Goal: Task Accomplishment & Management: Manage account settings

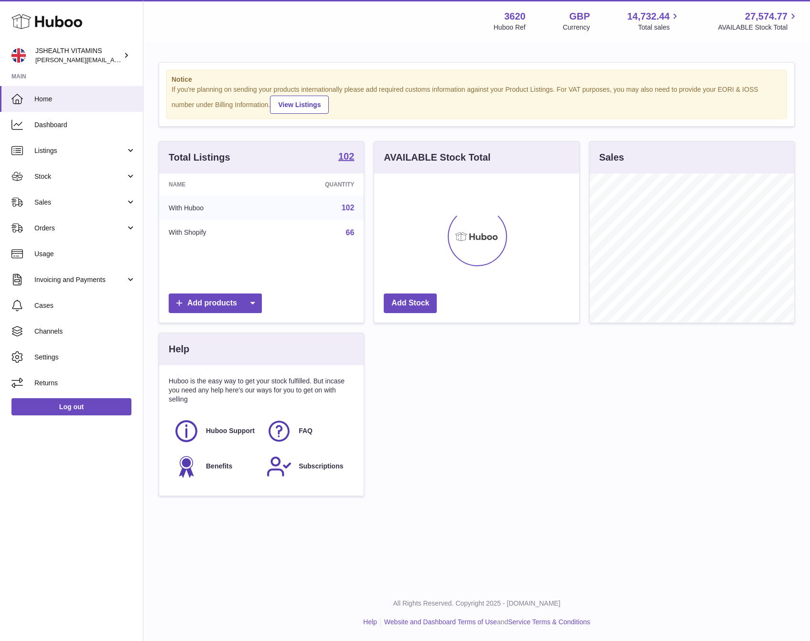
scroll to position [149, 204]
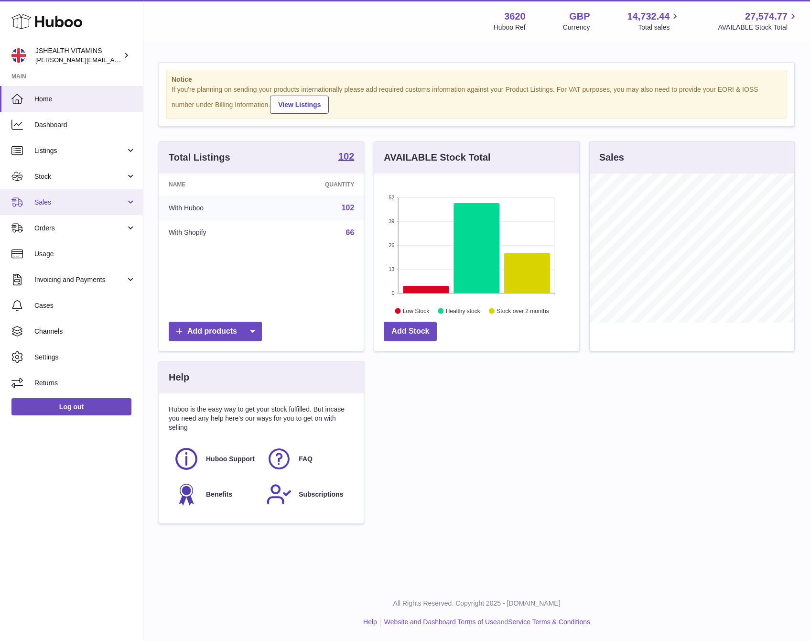
click at [64, 206] on span "Sales" at bounding box center [79, 202] width 91 height 9
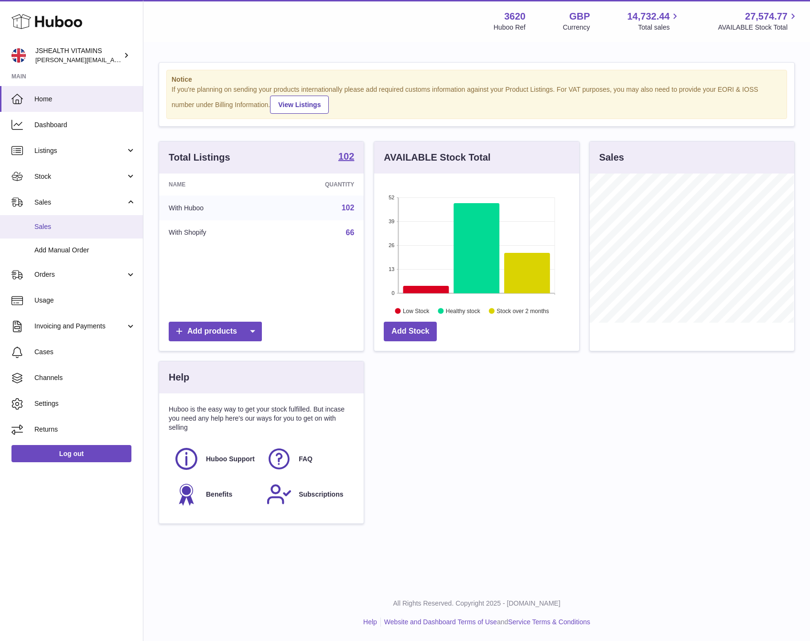
click at [59, 231] on link "Sales" at bounding box center [71, 226] width 143 height 23
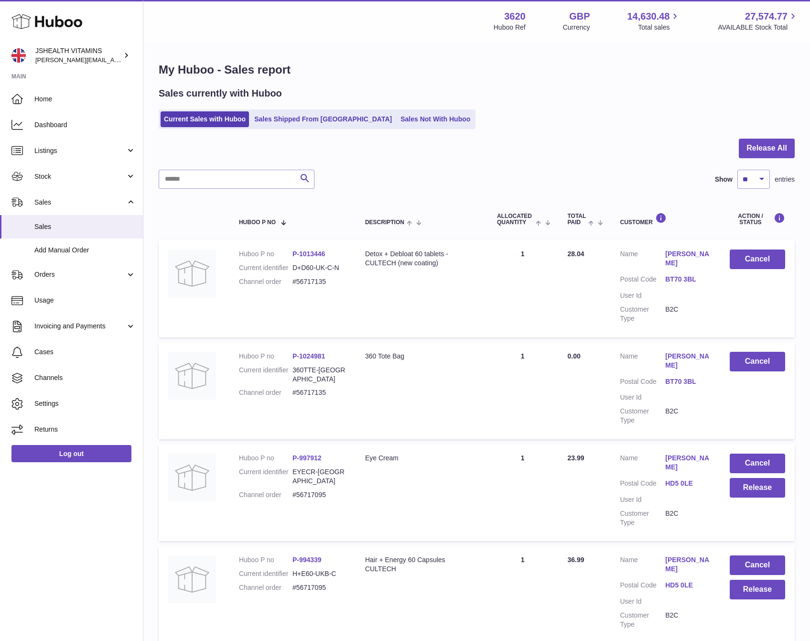
click at [399, 124] on link "Sales Not With Huboo" at bounding box center [435, 119] width 76 height 16
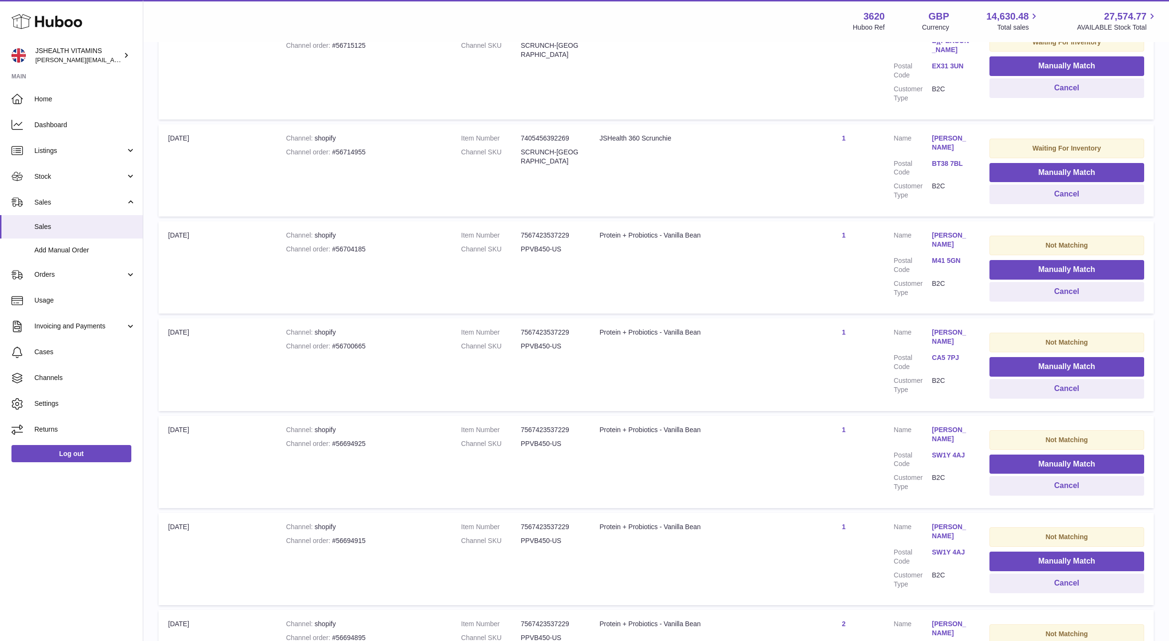
scroll to position [678, 0]
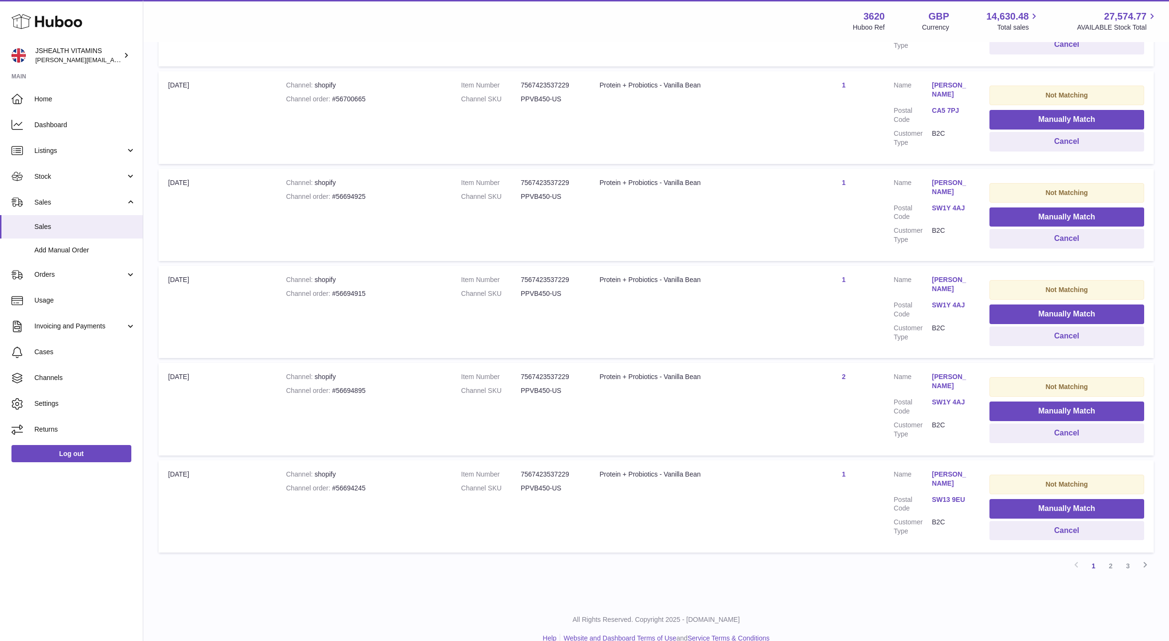
click at [809, 557] on link "3" at bounding box center [1128, 565] width 17 height 17
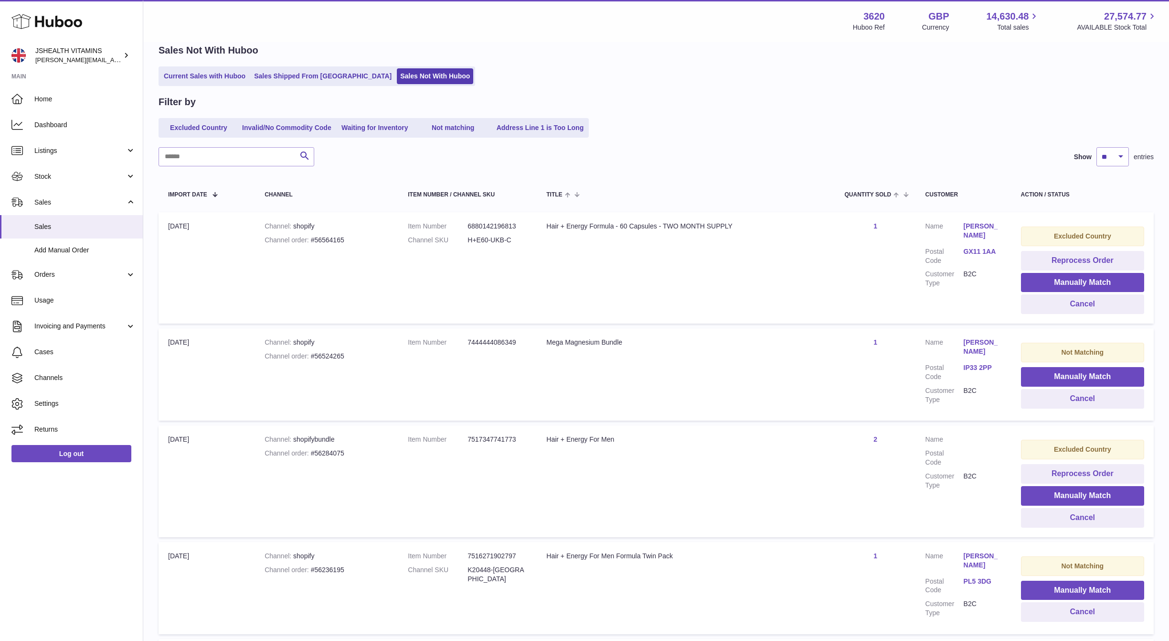
scroll to position [428, 0]
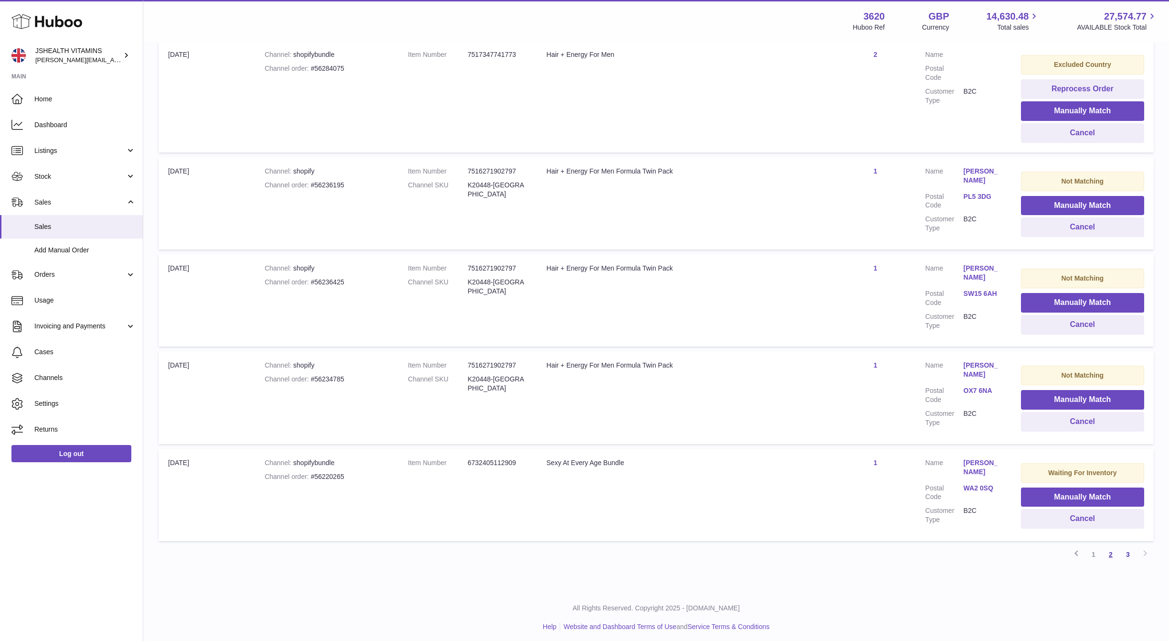
click at [809, 549] on link "2" at bounding box center [1110, 554] width 17 height 17
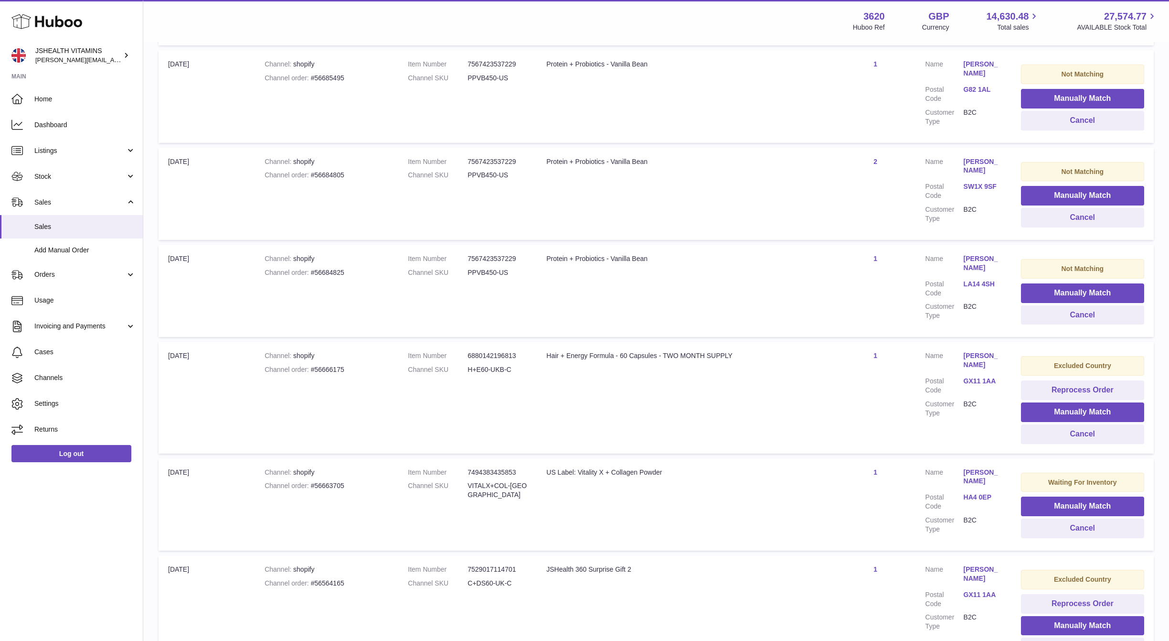
scroll to position [596, 0]
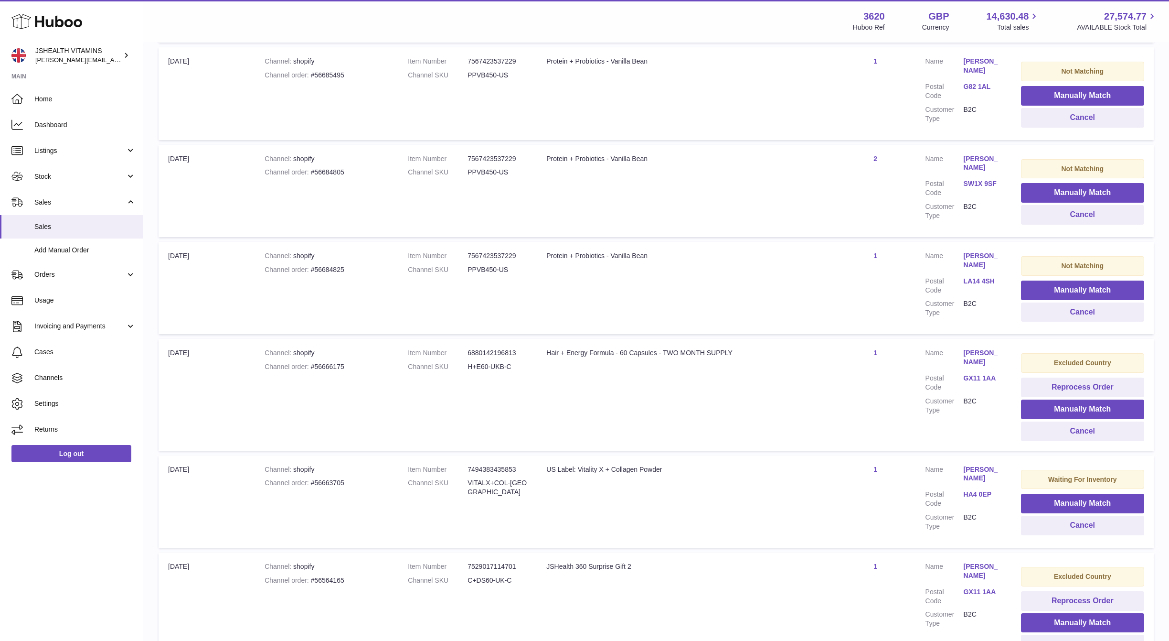
click at [501, 265] on dd "PPVB450-US" at bounding box center [498, 269] width 60 height 9
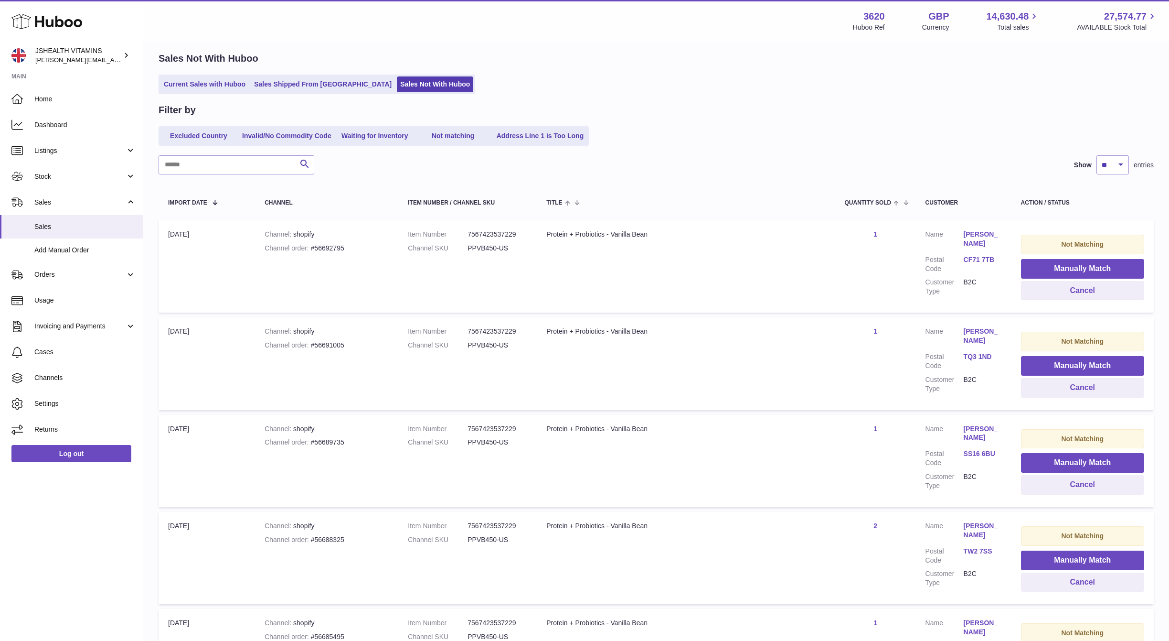
scroll to position [0, 0]
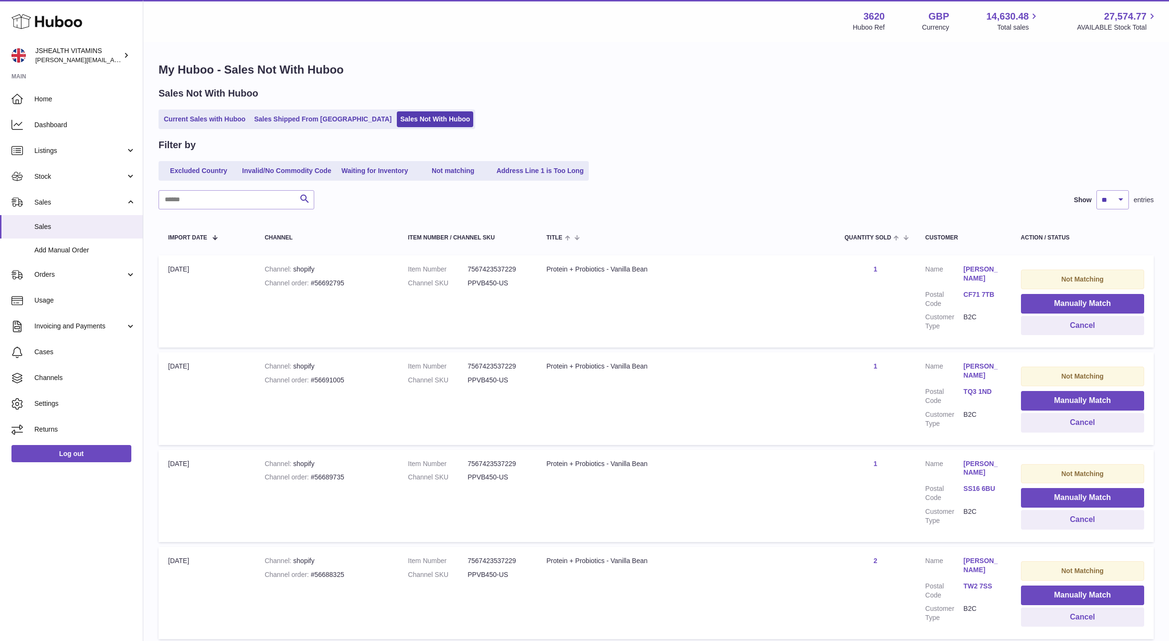
click at [499, 283] on dd "PPVB450-US" at bounding box center [498, 282] width 60 height 9
drag, startPoint x: 501, startPoint y: 293, endPoint x: 496, endPoint y: 282, distance: 11.4
click at [500, 291] on td "Item Number 7567423537229 Channel SKU PPVB450-US" at bounding box center [467, 301] width 139 height 92
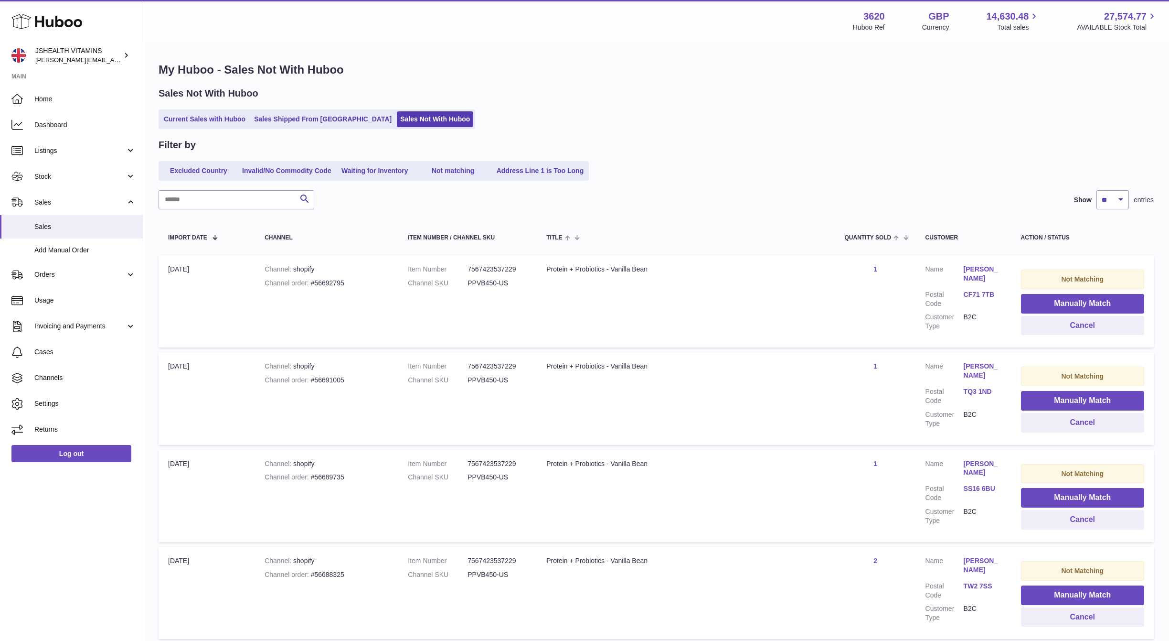
click at [496, 282] on dd "PPVB450-US" at bounding box center [498, 282] width 60 height 9
copy tr "PPVB450-US Title"
click at [54, 176] on span "Stock" at bounding box center [79, 176] width 91 height 9
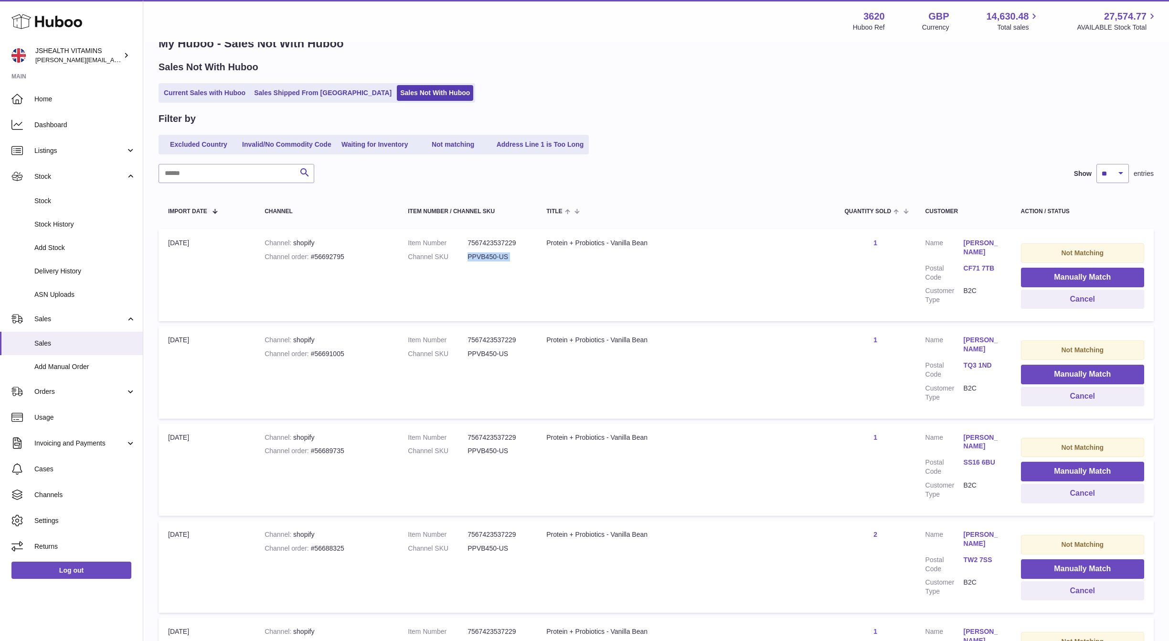
scroll to position [27, 0]
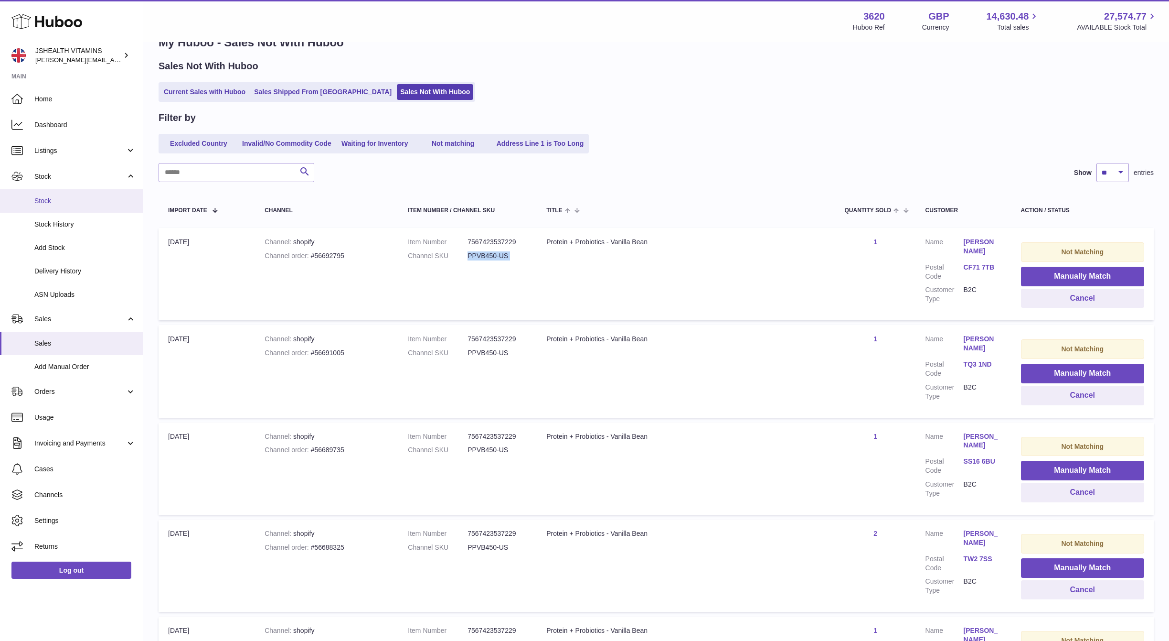
click at [59, 202] on span "Stock" at bounding box center [84, 200] width 101 height 9
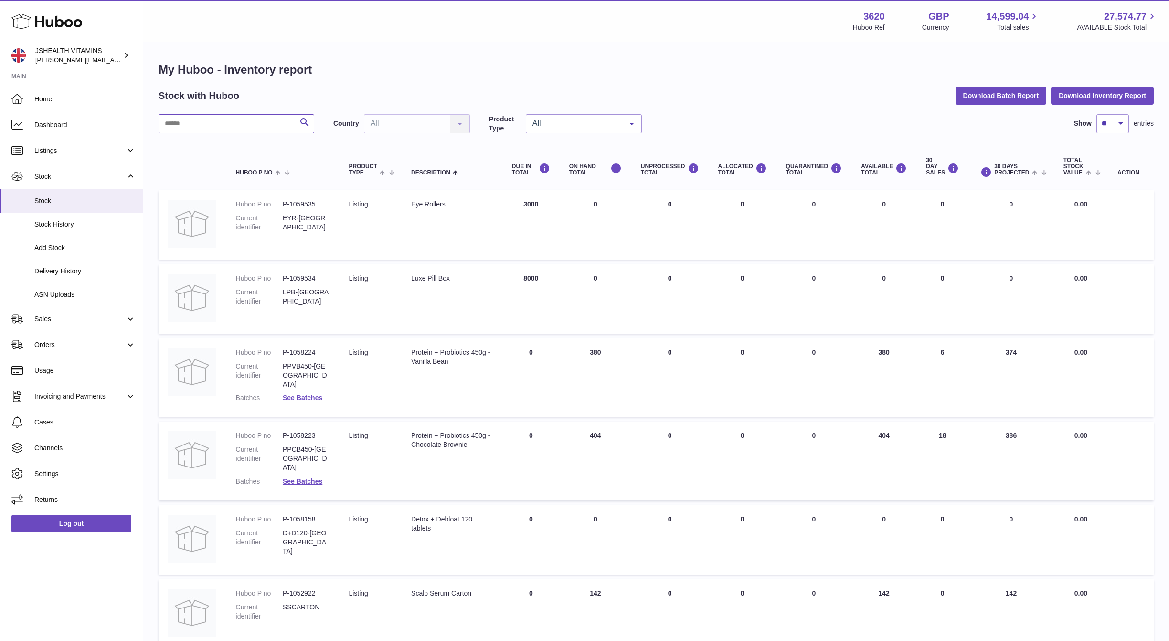
click at [220, 114] on input "text" at bounding box center [237, 123] width 156 height 19
type input "*******"
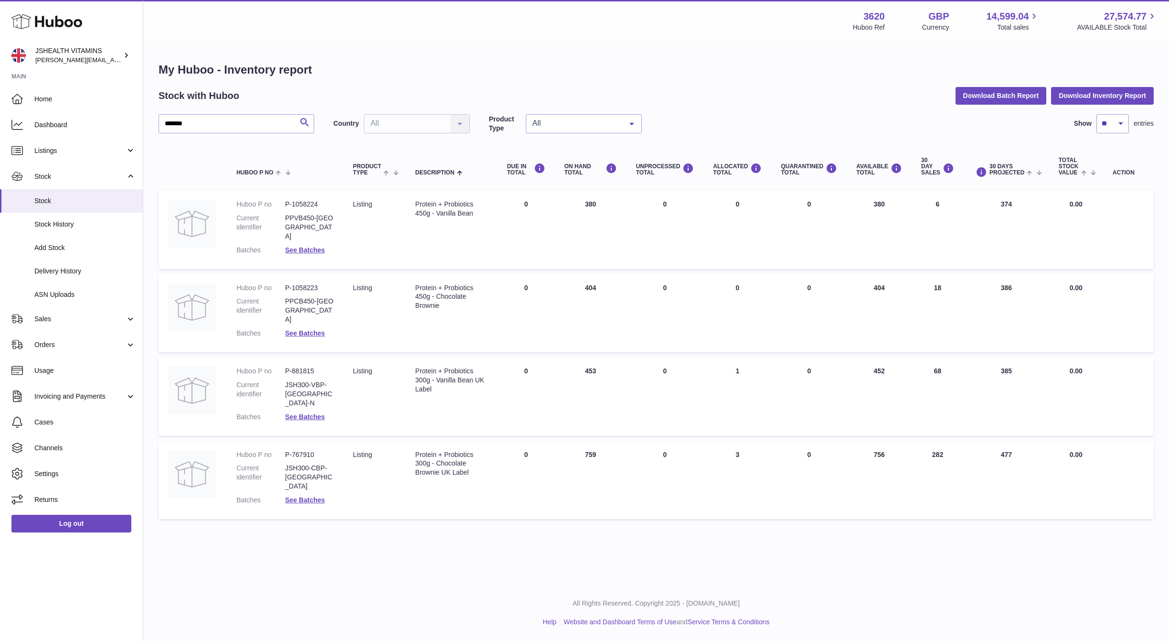
click at [307, 209] on dl "Huboo P no P-1058224 Current identifier PPVB450-UK Batches See Batches" at bounding box center [284, 229] width 97 height 59
click at [307, 214] on dd "PPVB450-[GEOGRAPHIC_DATA]" at bounding box center [309, 227] width 49 height 27
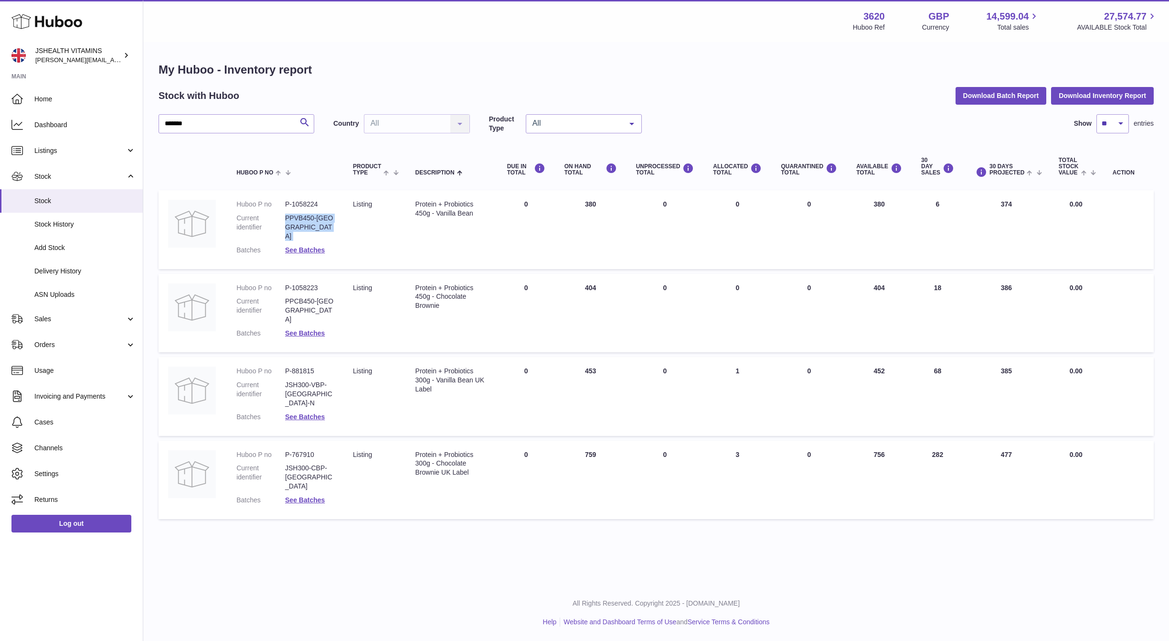
click at [307, 214] on dd "PPVB450-[GEOGRAPHIC_DATA]" at bounding box center [309, 227] width 49 height 27
copy dl "PPVB450-[GEOGRAPHIC_DATA]"
click at [79, 153] on span "Listings" at bounding box center [79, 150] width 91 height 9
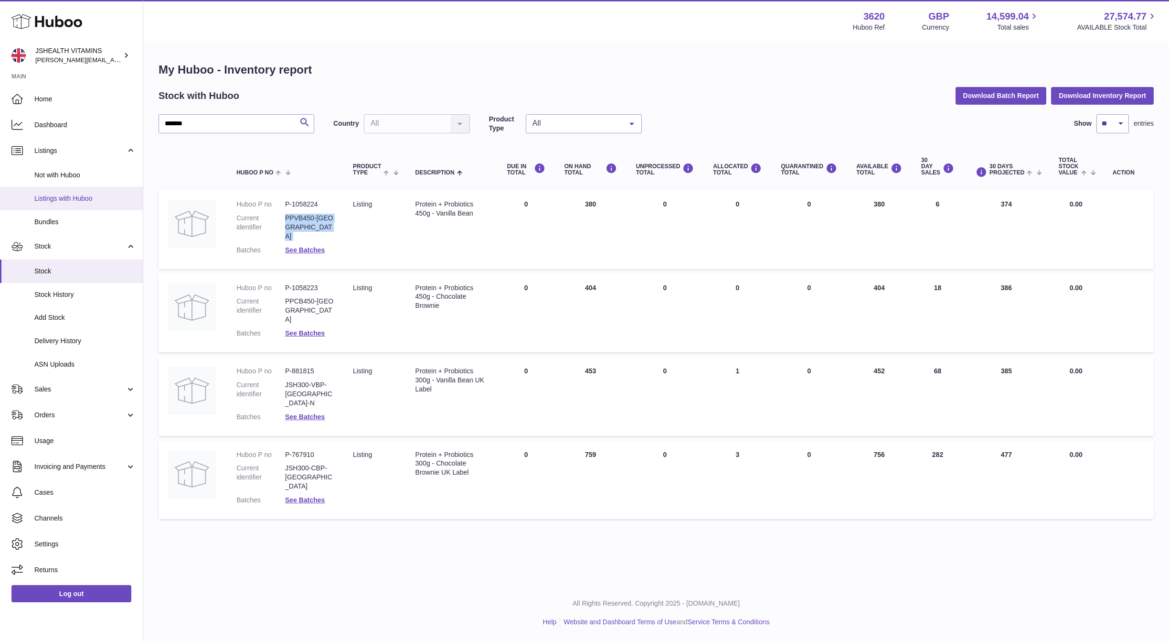
click at [101, 204] on link "Listings with Huboo" at bounding box center [71, 198] width 143 height 23
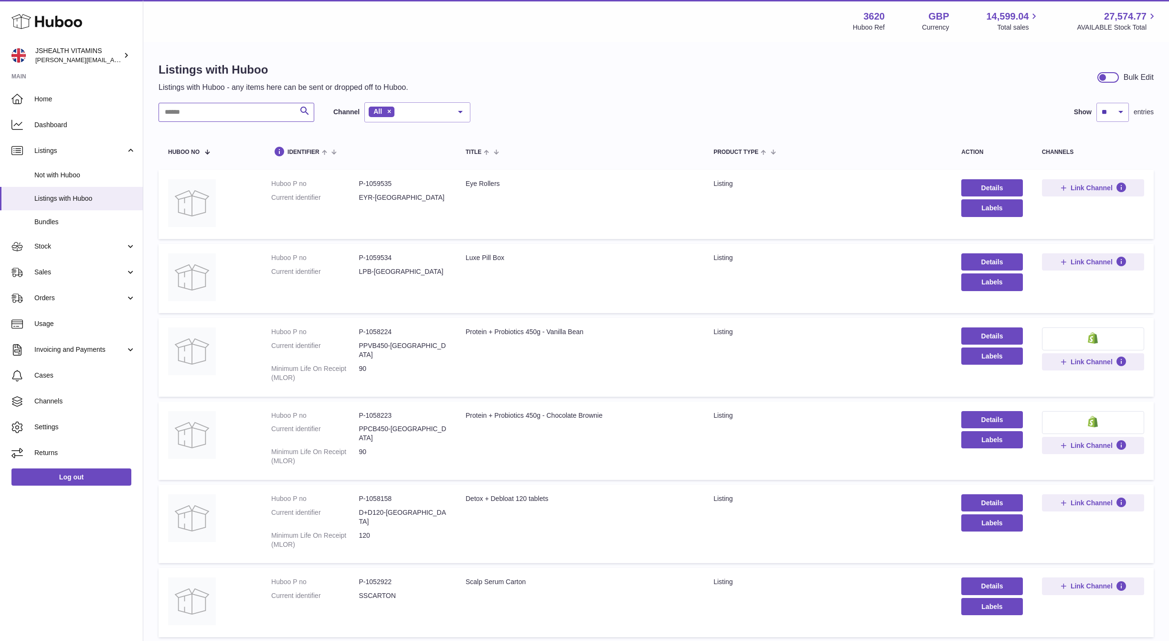
click at [270, 107] on input "text" at bounding box center [237, 112] width 156 height 19
paste input "**********"
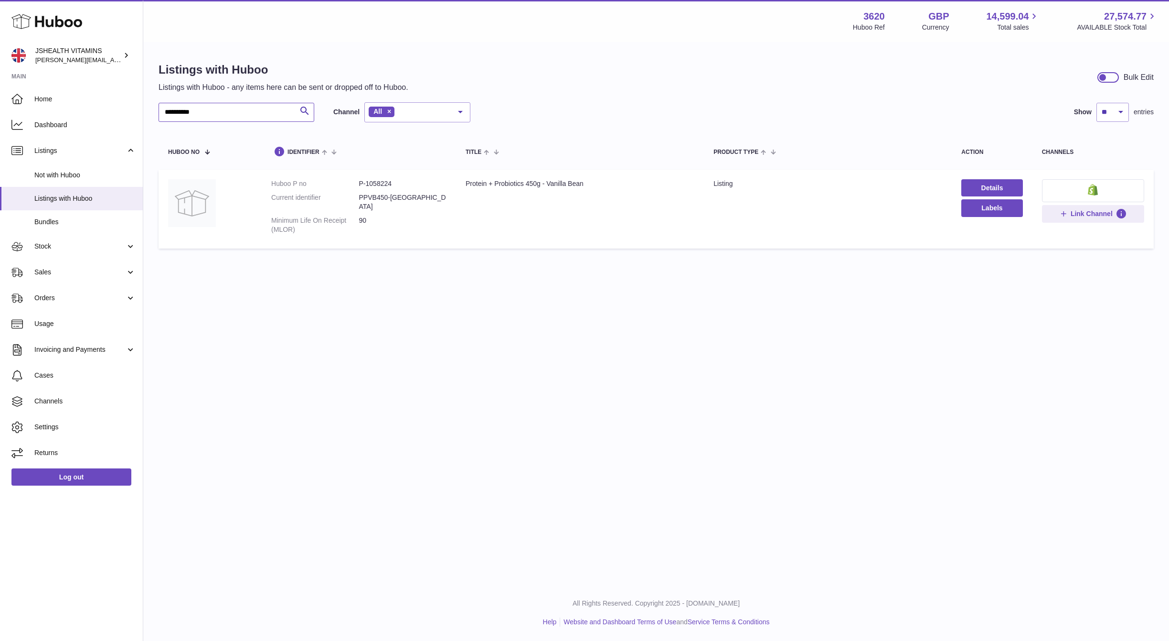
type input "**********"
click at [1072, 193] on button at bounding box center [1093, 190] width 102 height 23
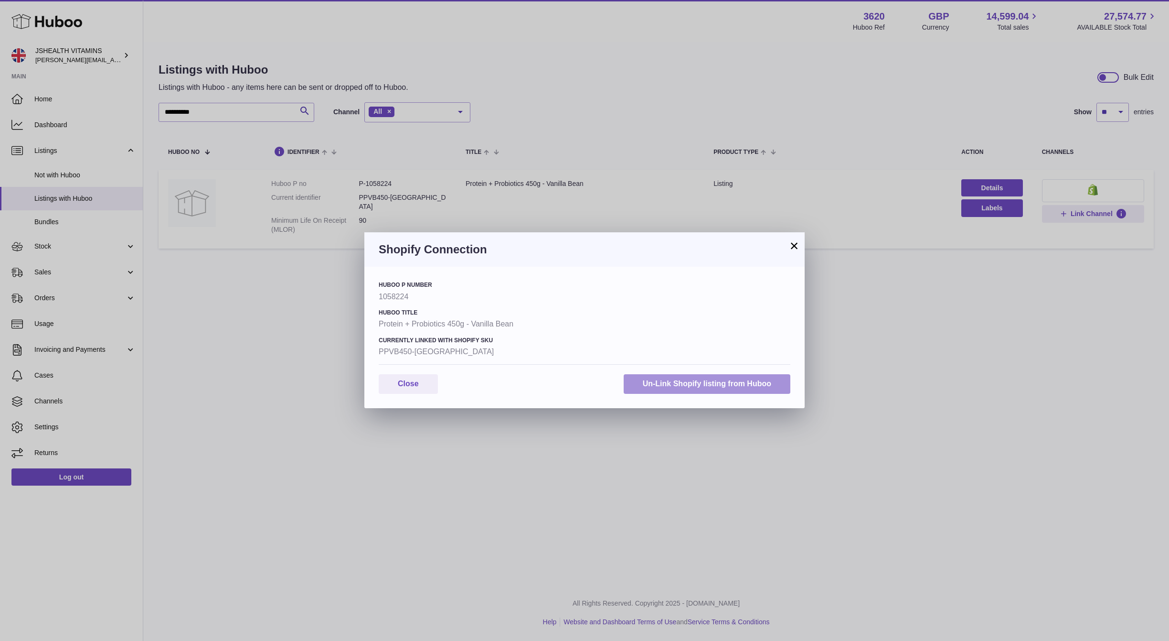
click at [652, 385] on button "Un-Link Shopify listing from Huboo" at bounding box center [707, 384] width 167 height 20
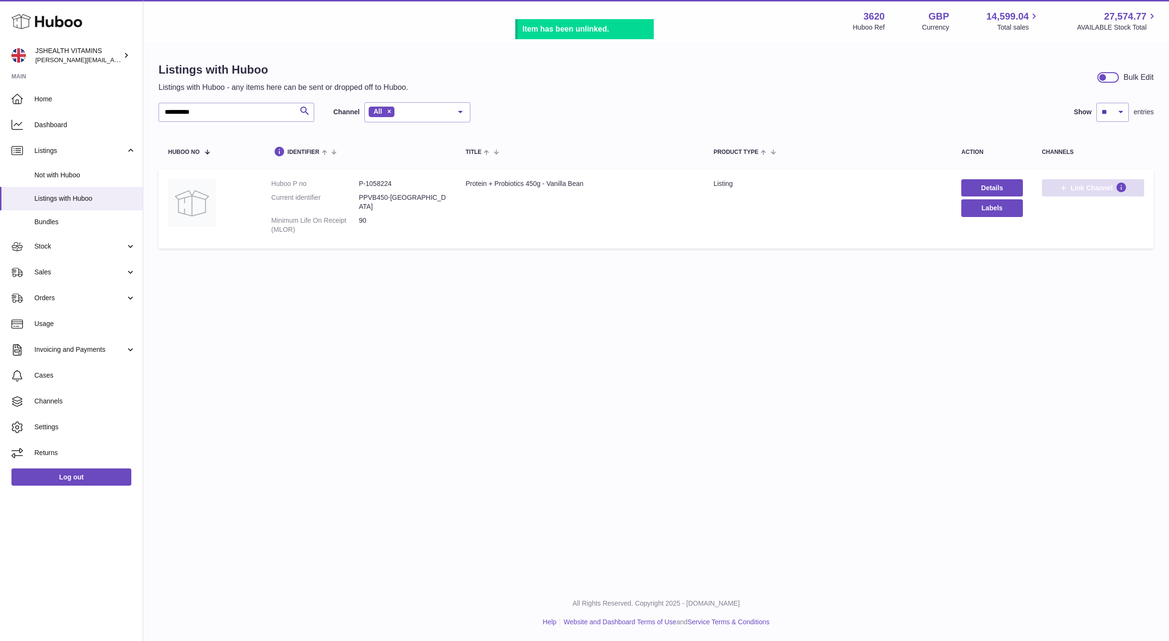
click at [1066, 184] on icon at bounding box center [1063, 187] width 9 height 9
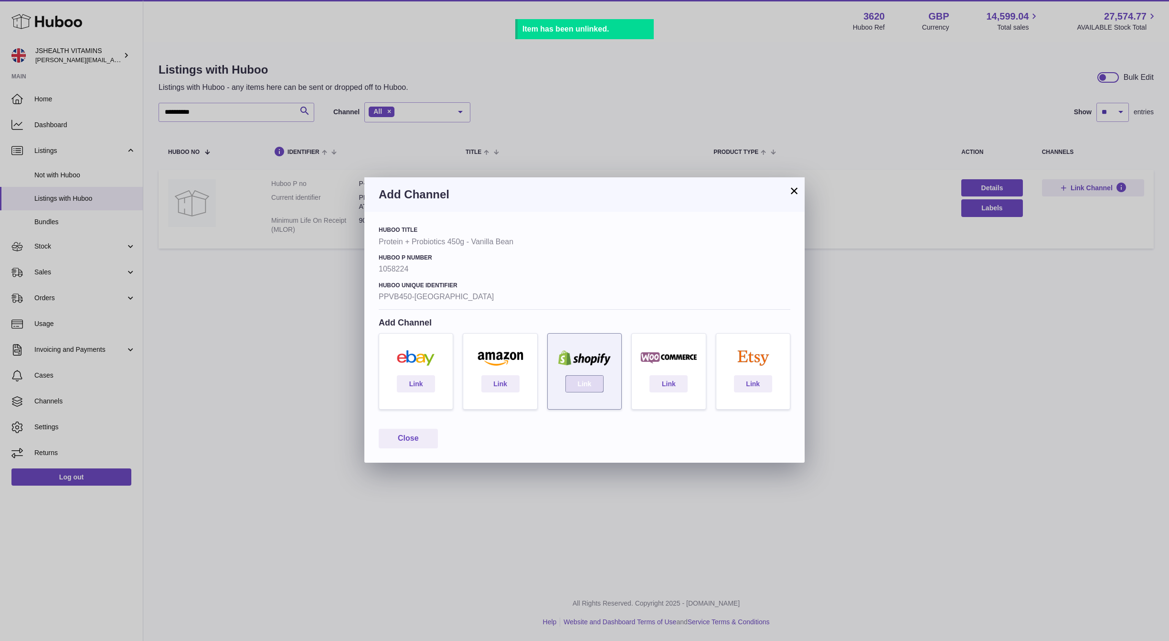
click at [596, 381] on link "Link" at bounding box center [585, 383] width 38 height 17
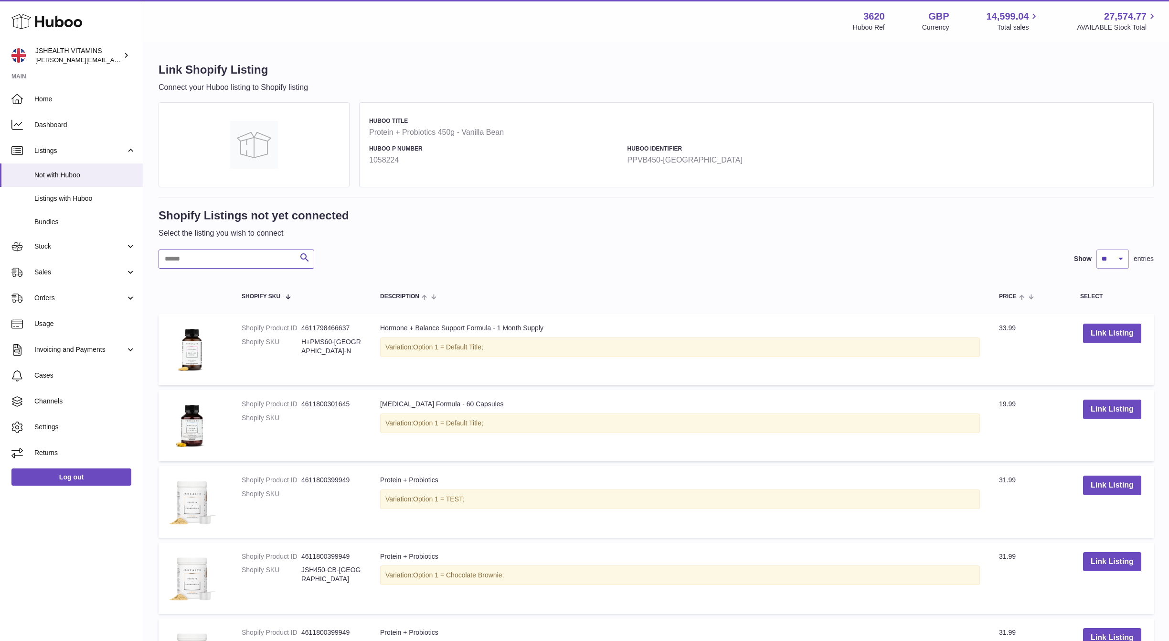
click at [228, 253] on input "text" at bounding box center [237, 258] width 156 height 19
paste input "**********"
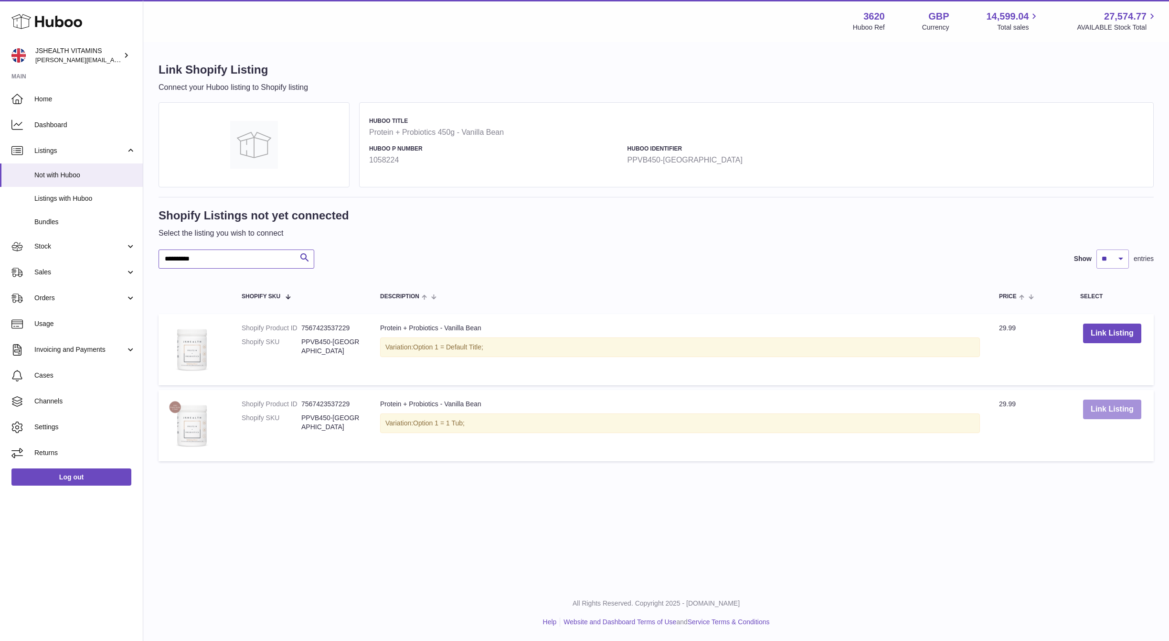
type input "**********"
click at [1126, 410] on button "Link Listing" at bounding box center [1112, 409] width 58 height 20
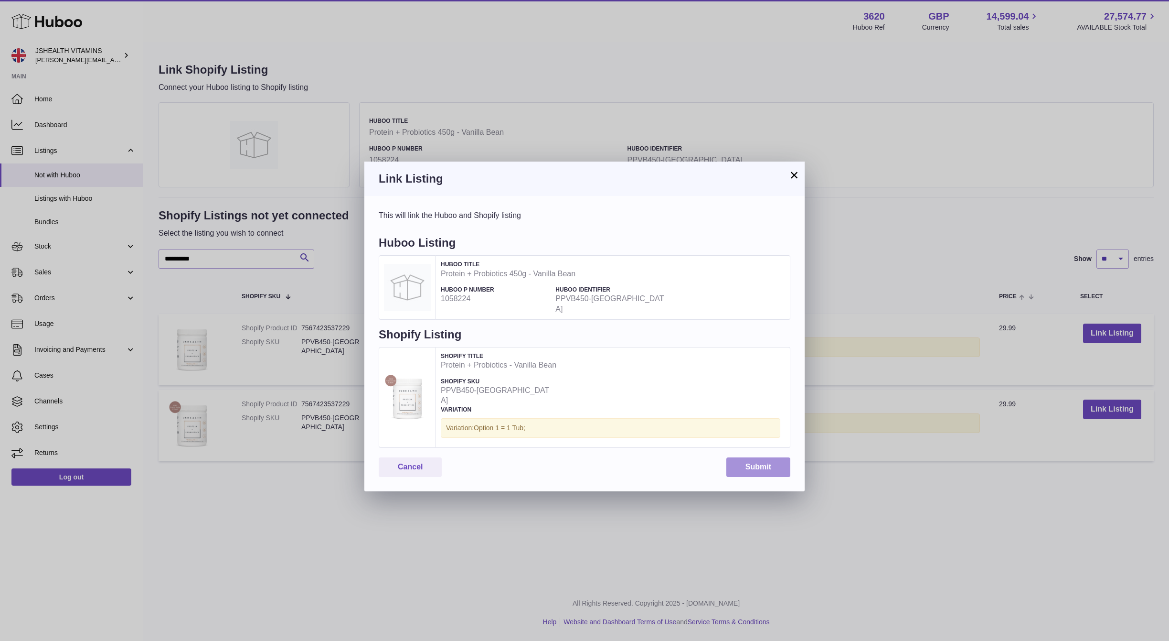
click at [741, 457] on button "Submit" at bounding box center [759, 467] width 64 height 20
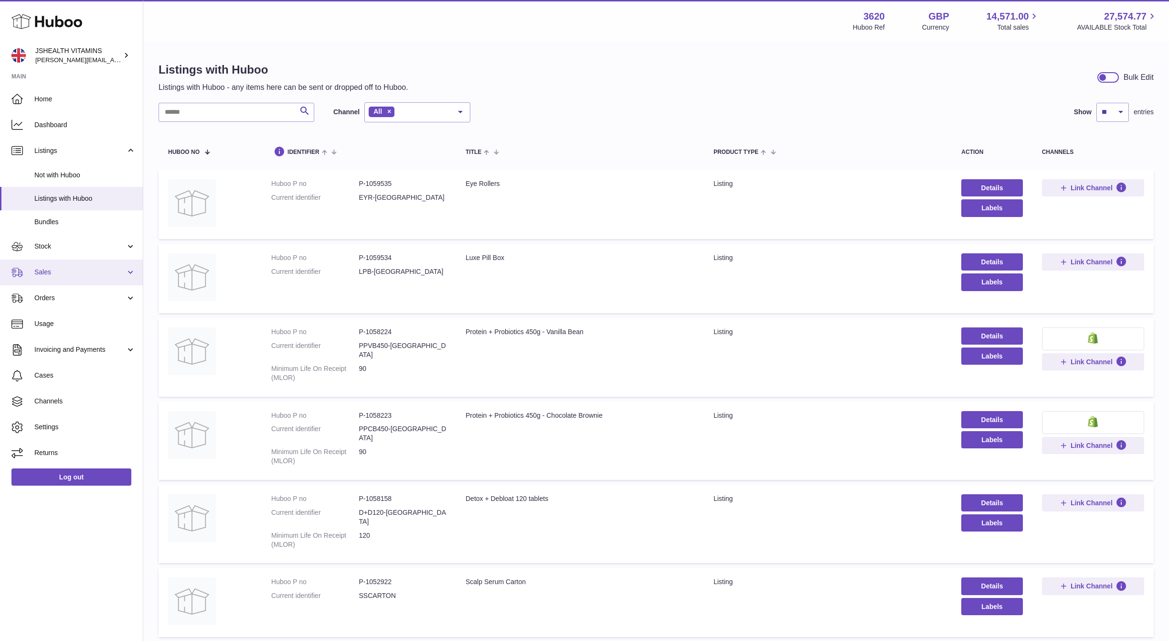
click at [57, 268] on span "Sales" at bounding box center [79, 272] width 91 height 9
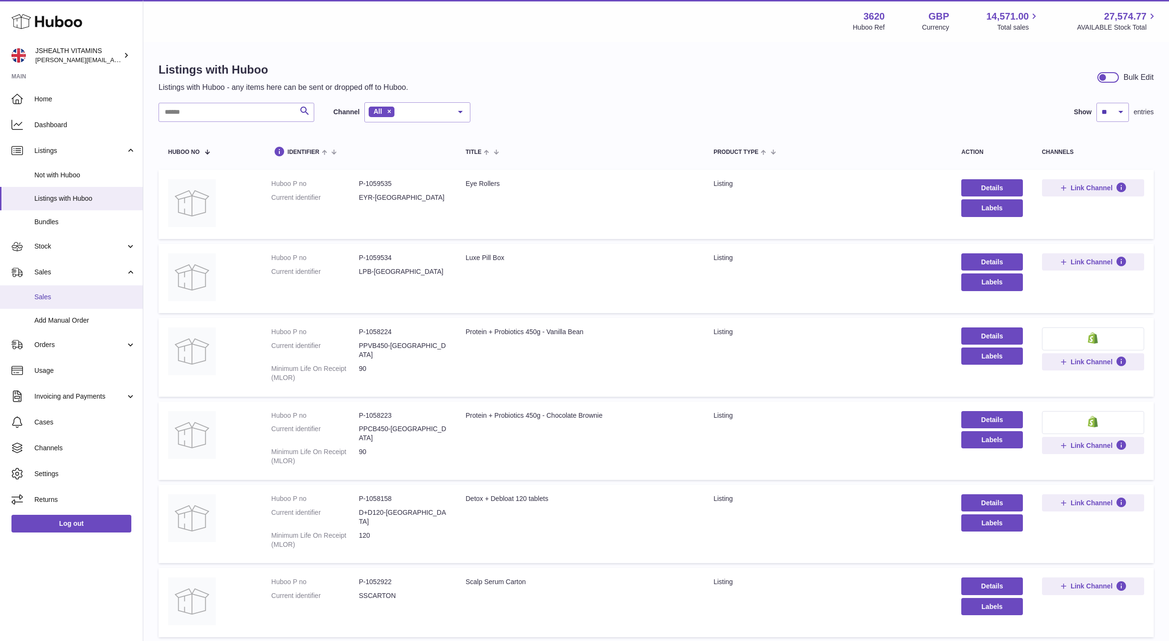
click at [63, 301] on link "Sales" at bounding box center [71, 296] width 143 height 23
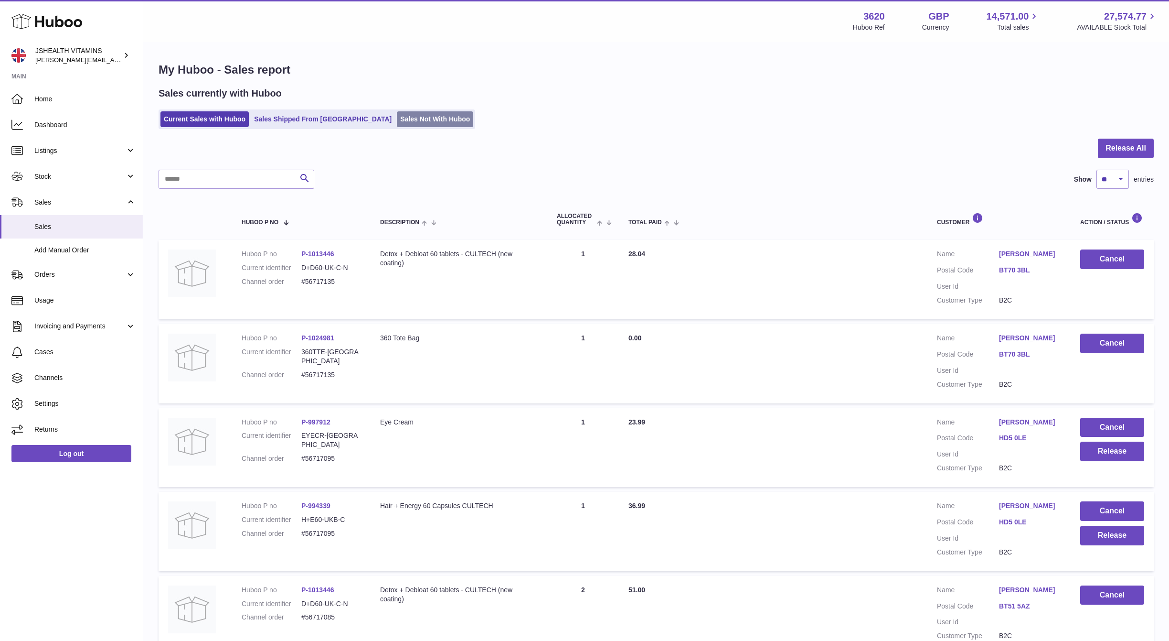
click at [397, 114] on link "Sales Not With Huboo" at bounding box center [435, 119] width 76 height 16
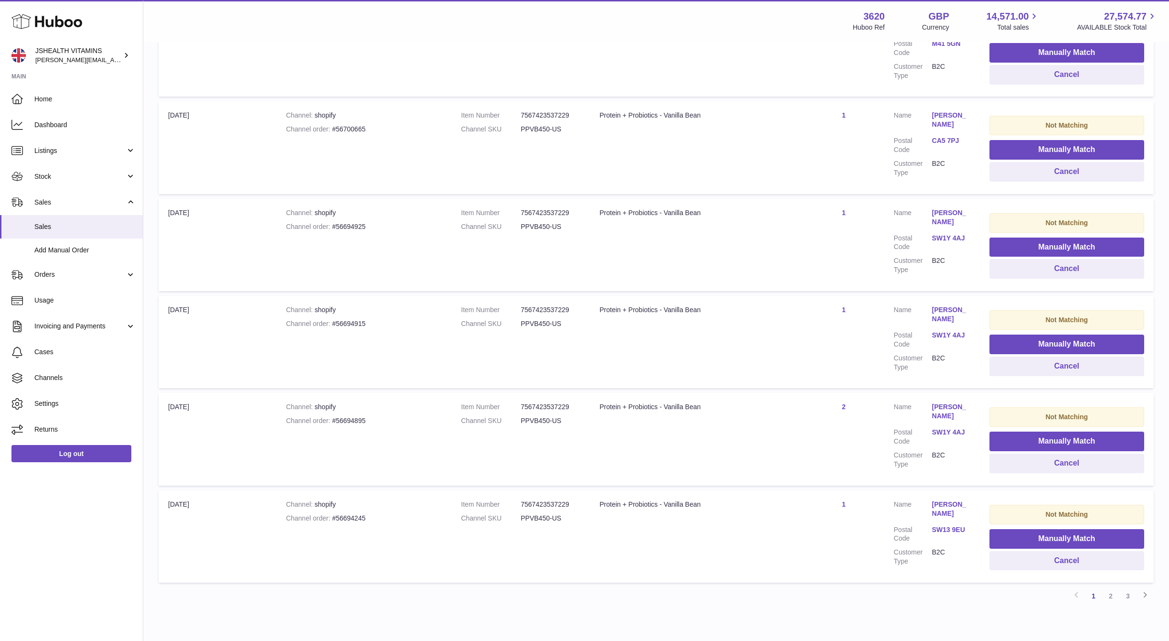
scroll to position [678, 0]
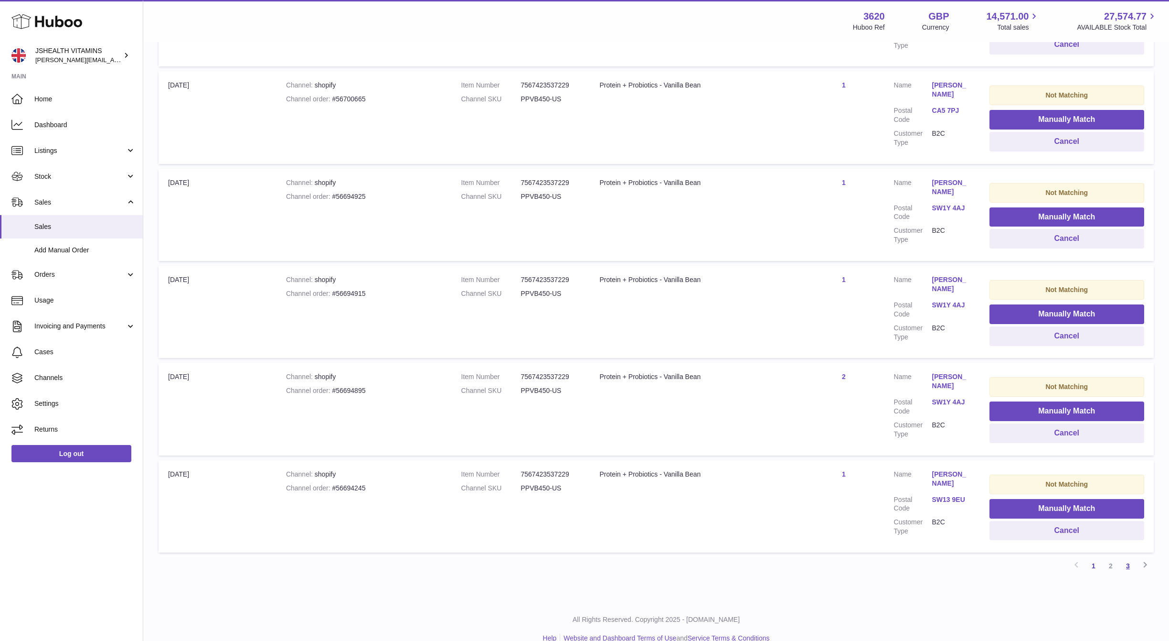
click at [1124, 557] on link "3" at bounding box center [1128, 565] width 17 height 17
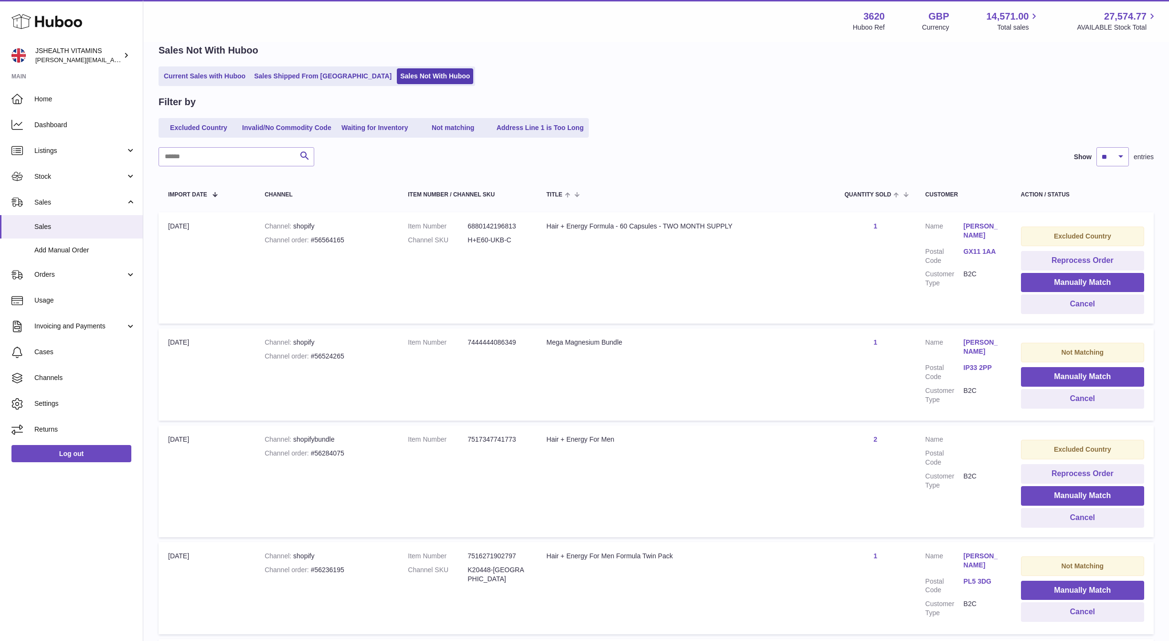
scroll to position [428, 0]
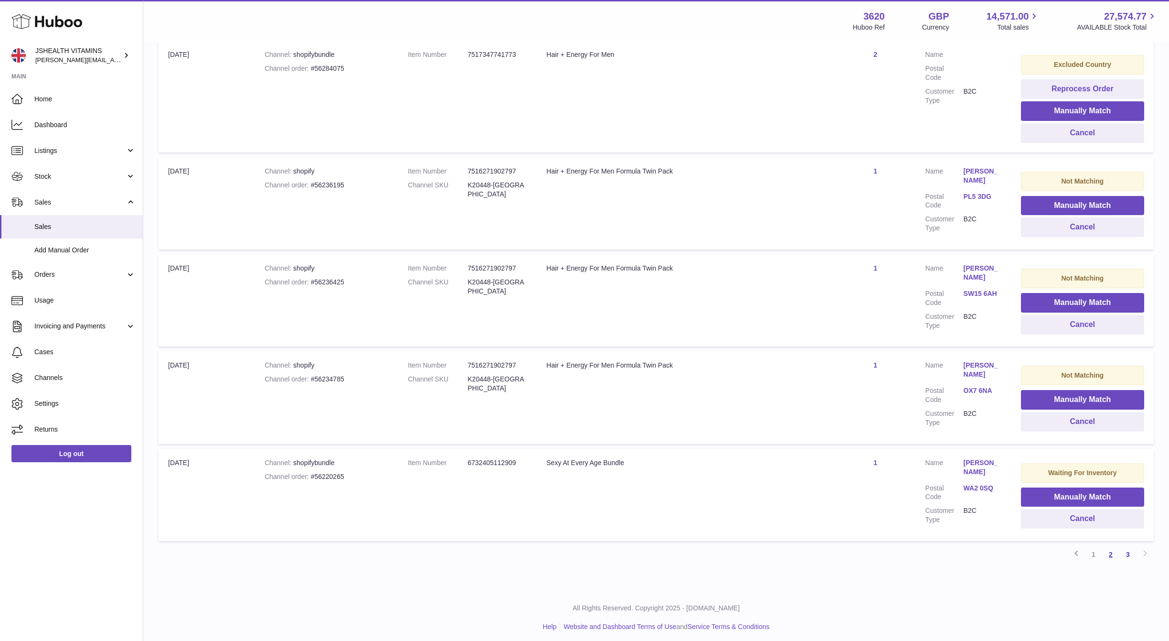
click at [1113, 556] on link "2" at bounding box center [1110, 554] width 17 height 17
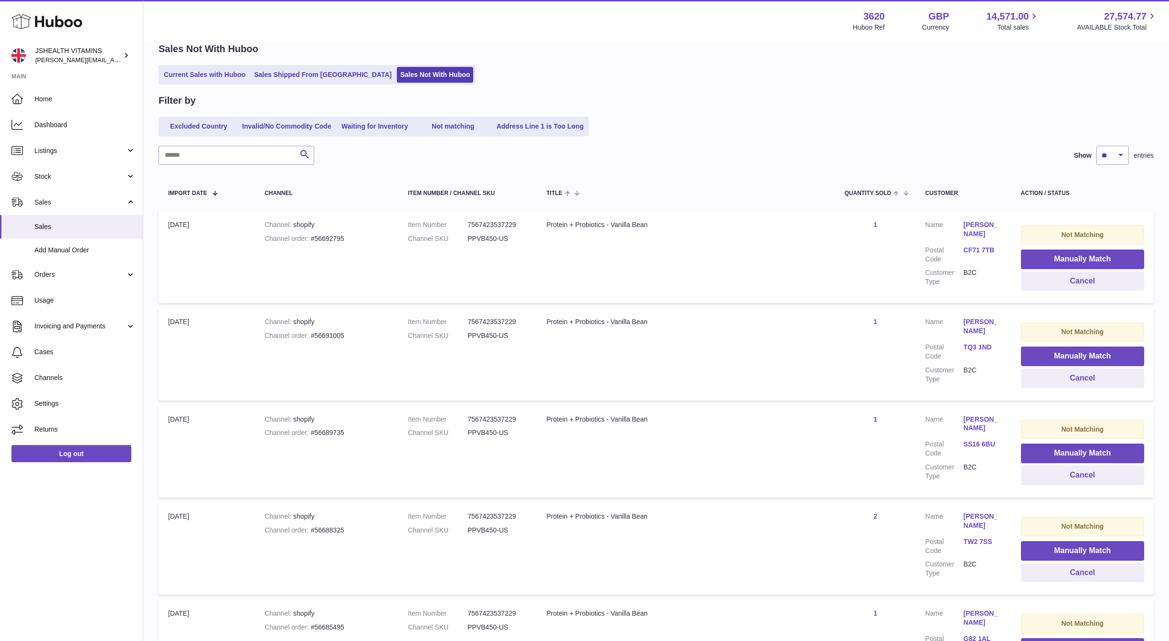
scroll to position [713, 0]
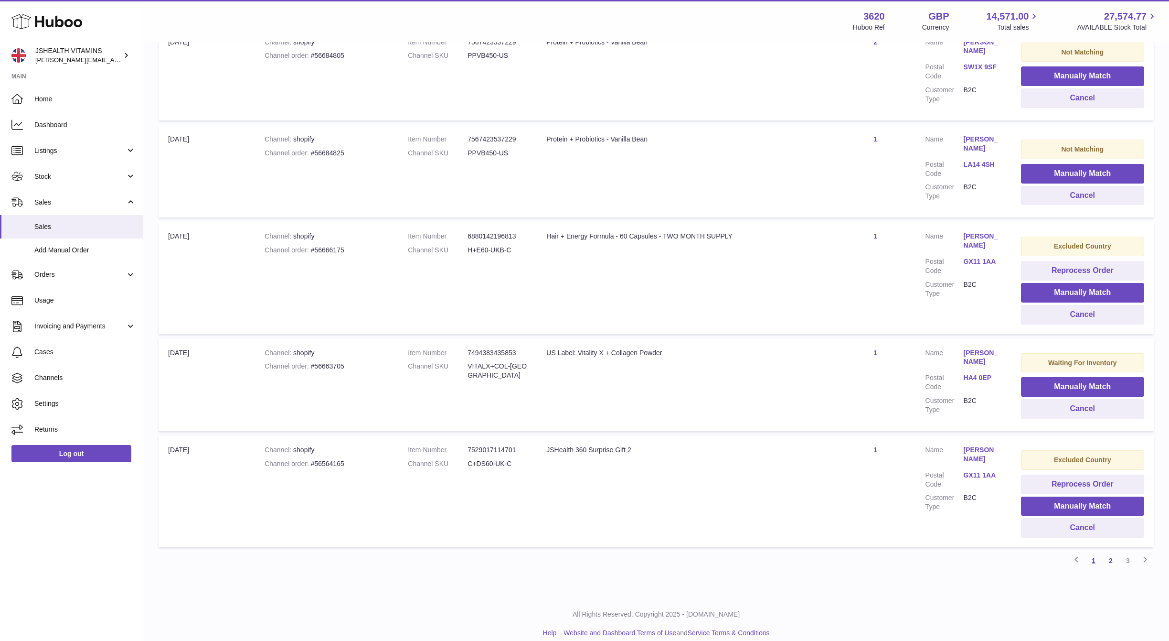
click at [1097, 552] on link "1" at bounding box center [1093, 560] width 17 height 17
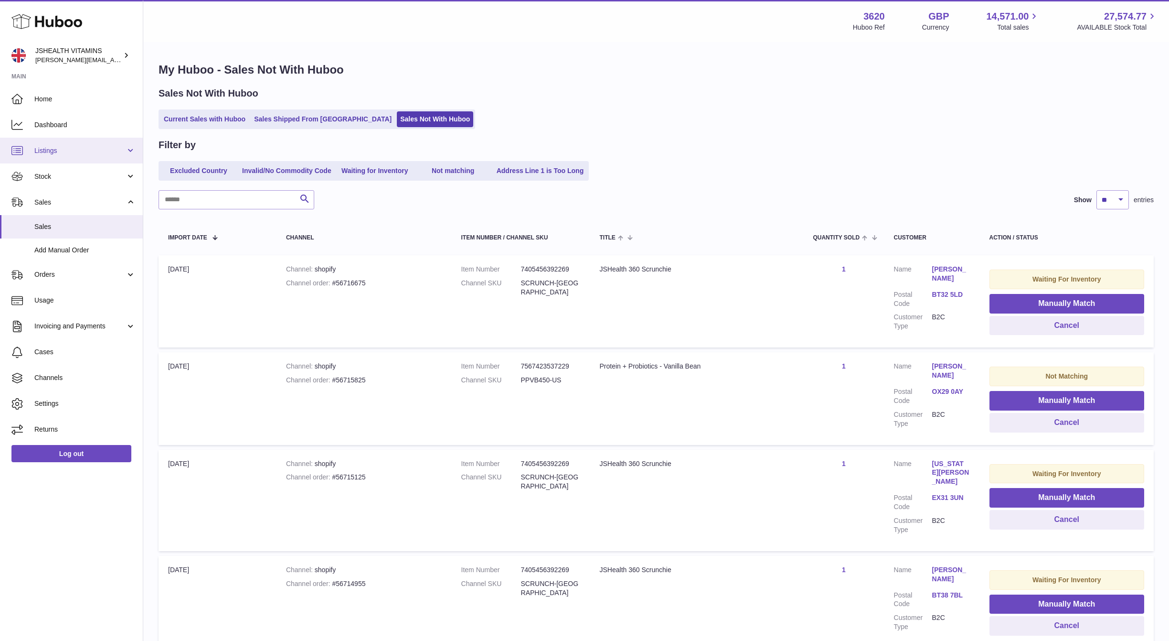
click at [68, 154] on span "Listings" at bounding box center [79, 150] width 91 height 9
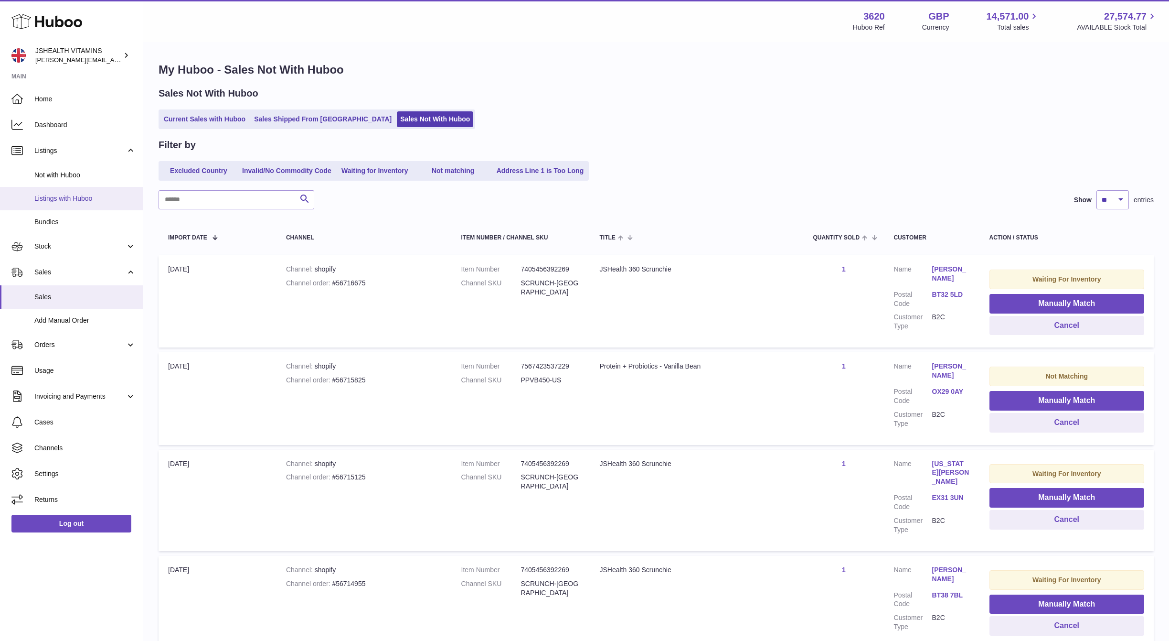
click at [93, 189] on link "Listings with Huboo" at bounding box center [71, 198] width 143 height 23
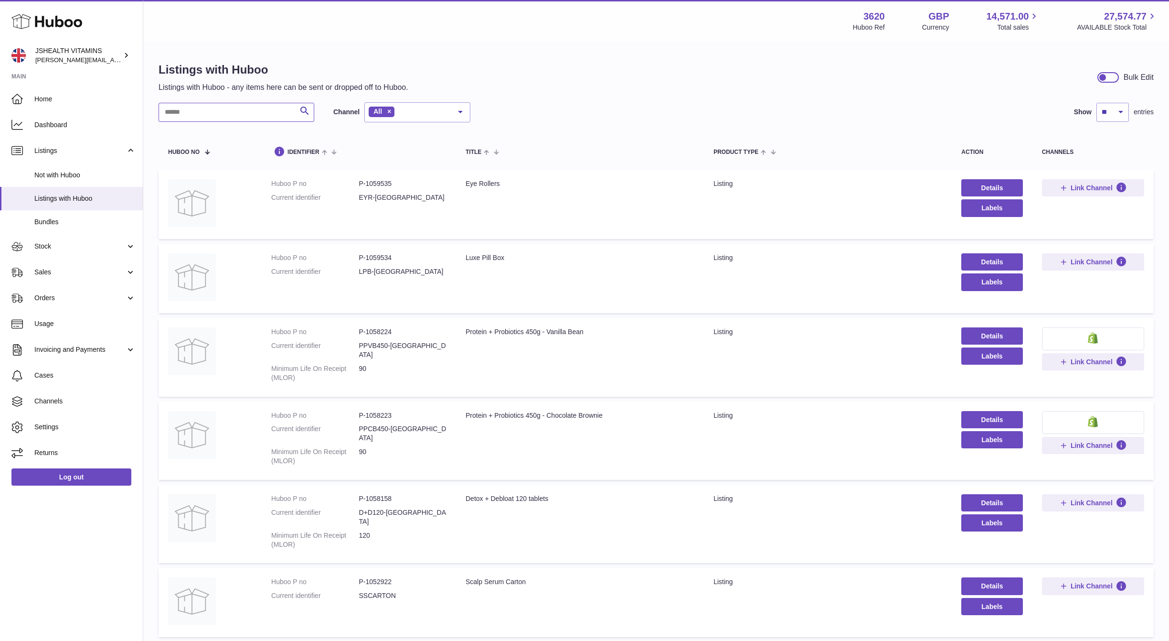
click at [211, 108] on input "text" at bounding box center [237, 112] width 156 height 19
paste input "**********"
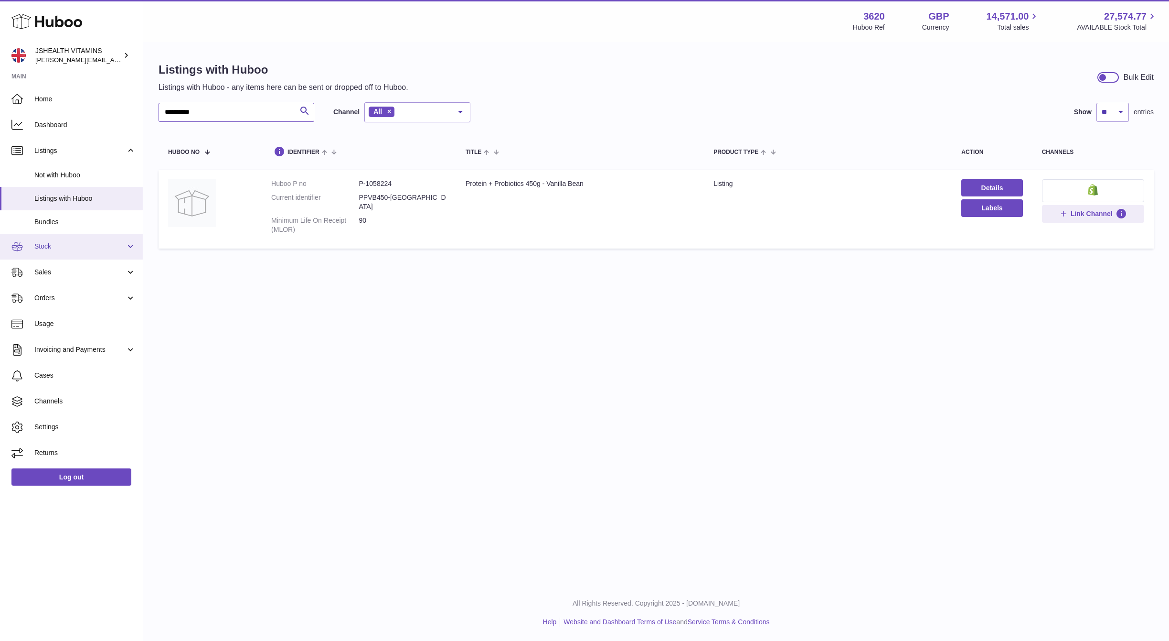
type input "**********"
click at [62, 255] on link "Stock" at bounding box center [71, 247] width 143 height 26
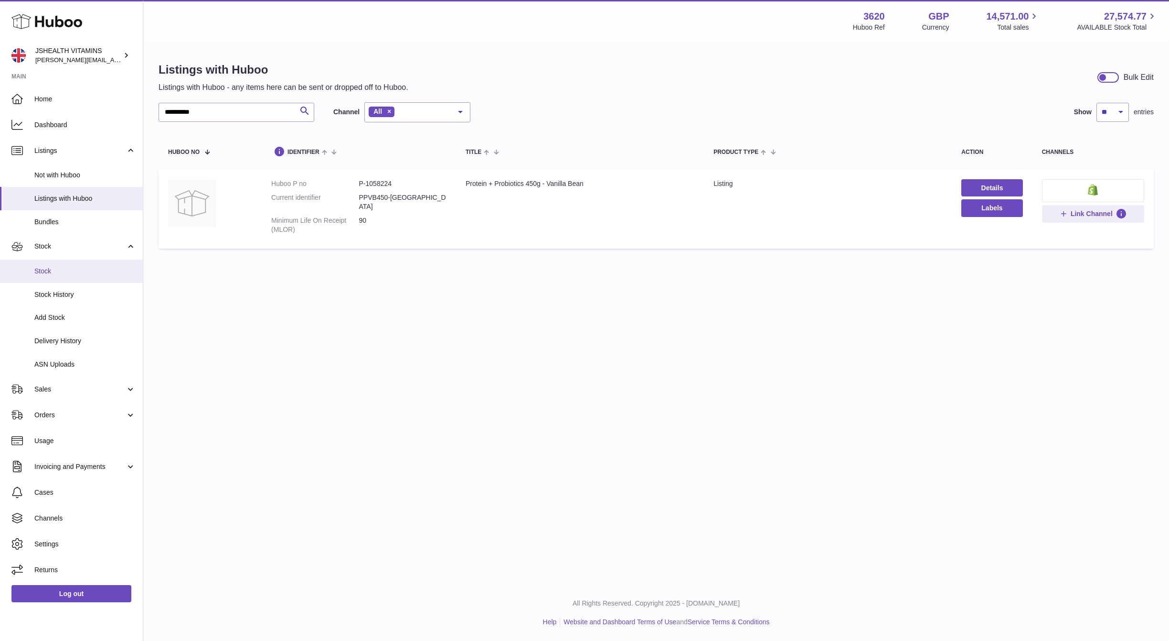
click at [64, 276] on link "Stock" at bounding box center [71, 270] width 143 height 23
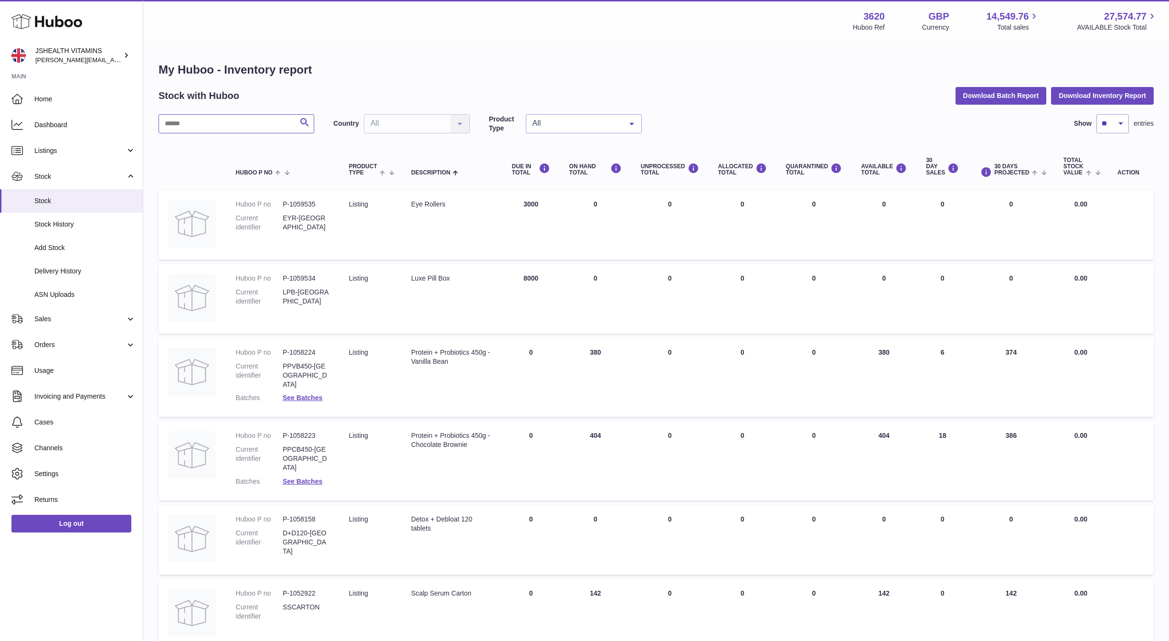
click at [249, 127] on input "text" at bounding box center [237, 123] width 156 height 19
paste input "**********"
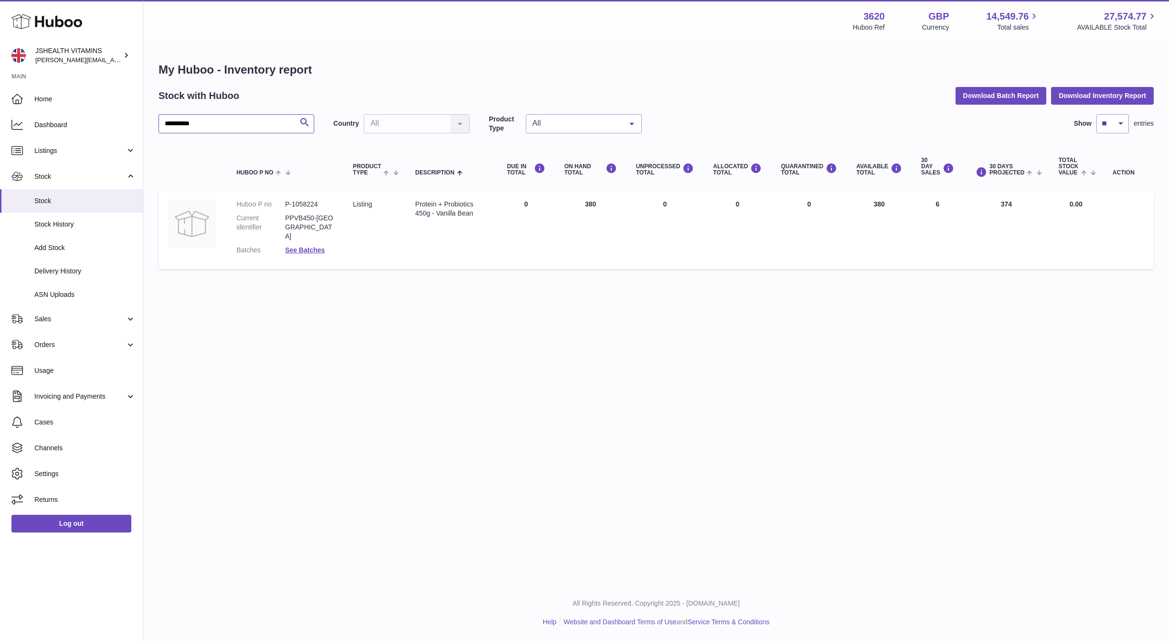
type input "**********"
drag, startPoint x: 479, startPoint y: 211, endPoint x: 451, endPoint y: 224, distance: 30.6
click at [403, 203] on tr "Huboo P no P-1058224 Current identifier PPVB450-UK Batches See Batches Product …" at bounding box center [656, 229] width 995 height 78
click at [556, 302] on div "**********" at bounding box center [656, 292] width 1026 height 584
click at [62, 325] on link "Sales" at bounding box center [71, 319] width 143 height 26
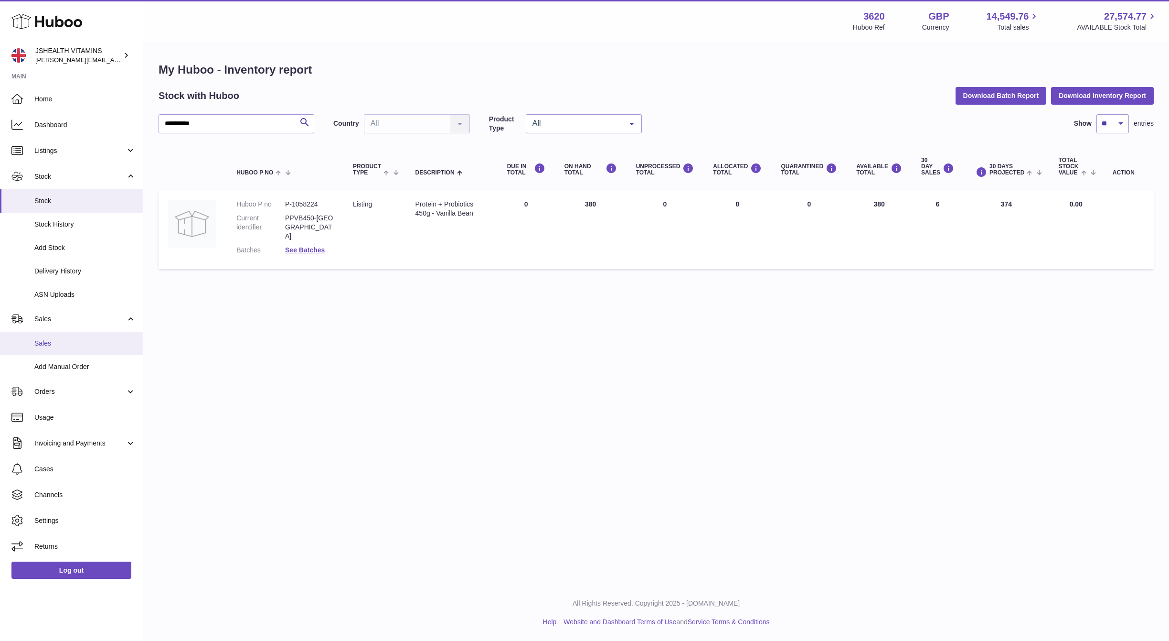
click at [69, 339] on span "Sales" at bounding box center [84, 343] width 101 height 9
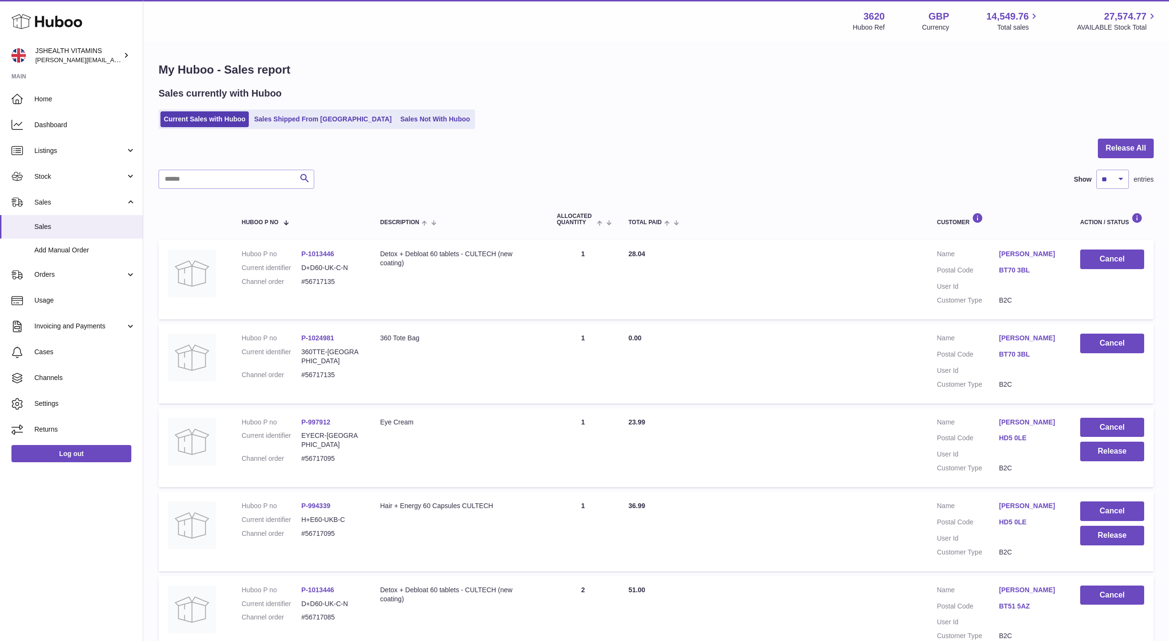
click at [366, 129] on div "Current Sales with Huboo Sales Shipped From Huboo Sales Not With Huboo" at bounding box center [656, 119] width 995 height 20
click at [397, 122] on link "Sales Not With Huboo" at bounding box center [435, 119] width 76 height 16
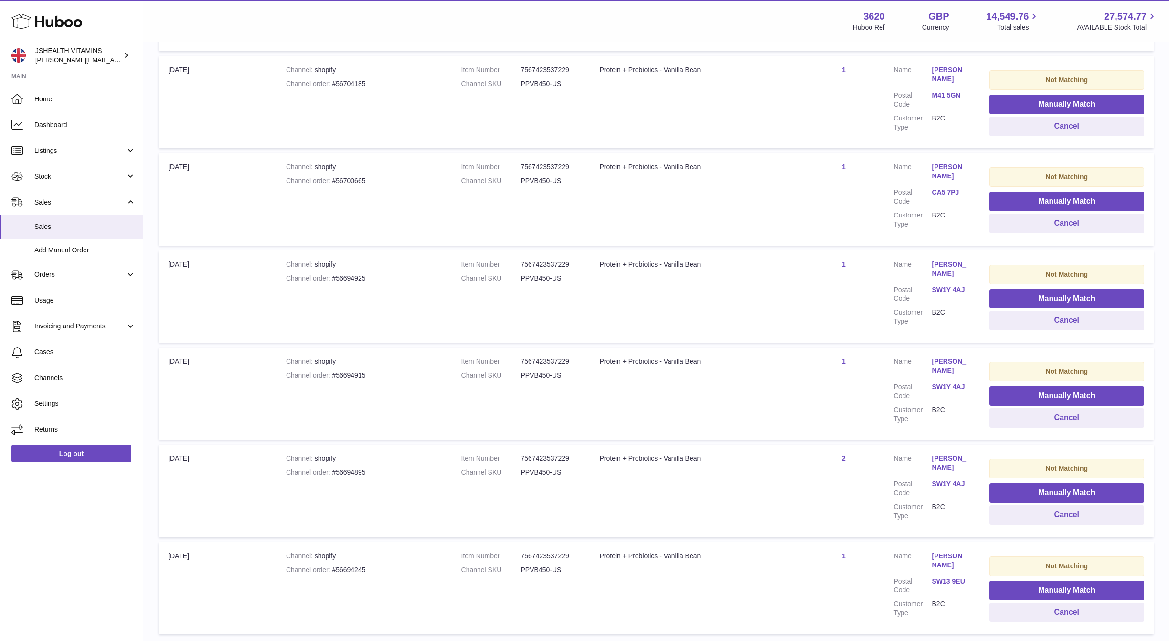
scroll to position [678, 0]
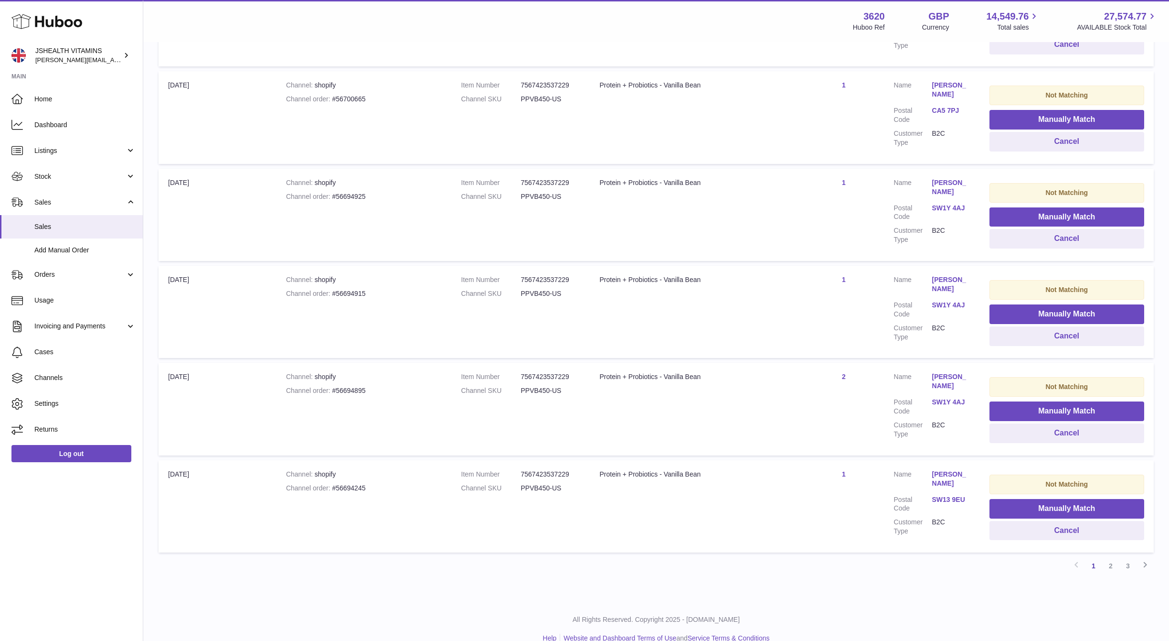
click at [1111, 557] on link "2" at bounding box center [1110, 565] width 17 height 17
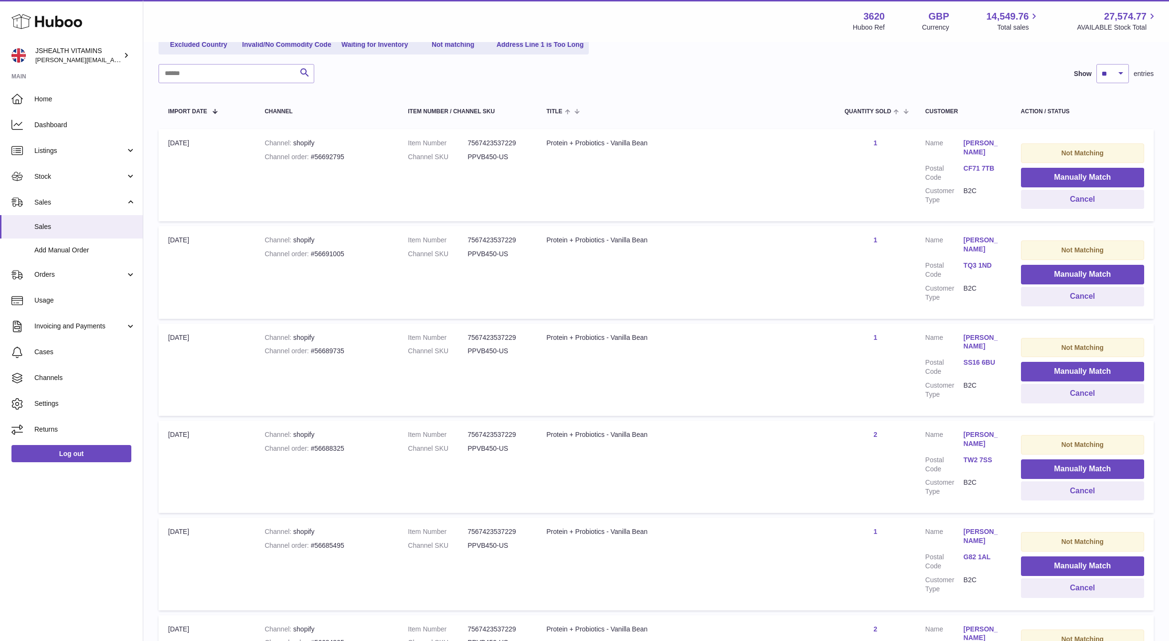
scroll to position [713, 0]
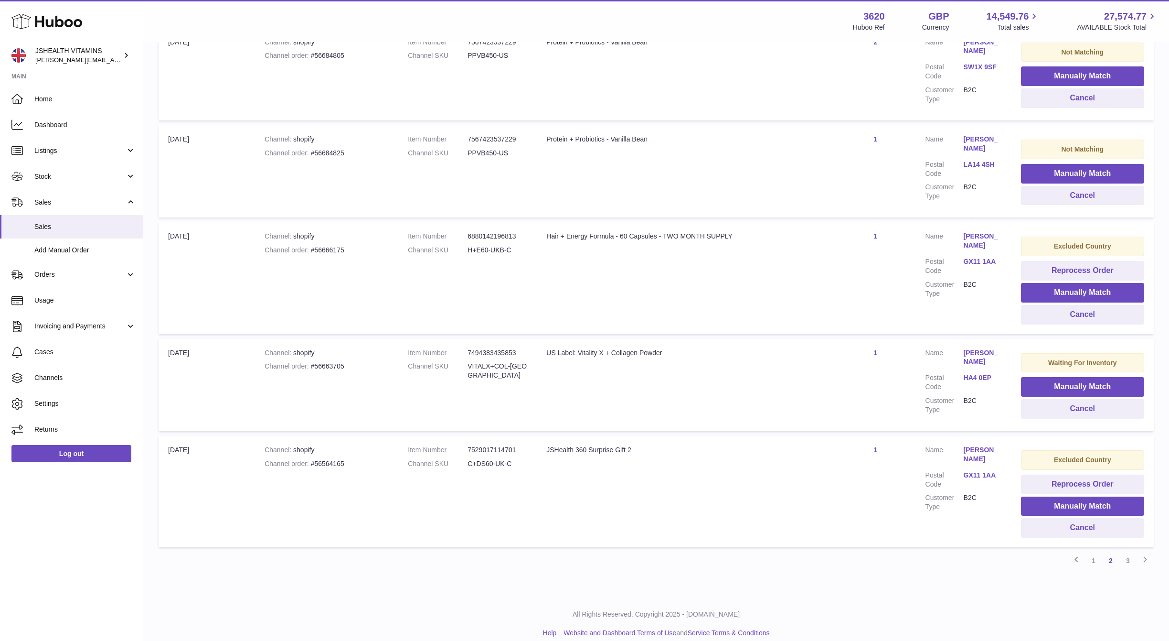
click at [740, 445] on td "Title JSHealth 360 Surprise Gift 2" at bounding box center [686, 491] width 298 height 111
click at [1120, 552] on link "3" at bounding box center [1128, 560] width 17 height 17
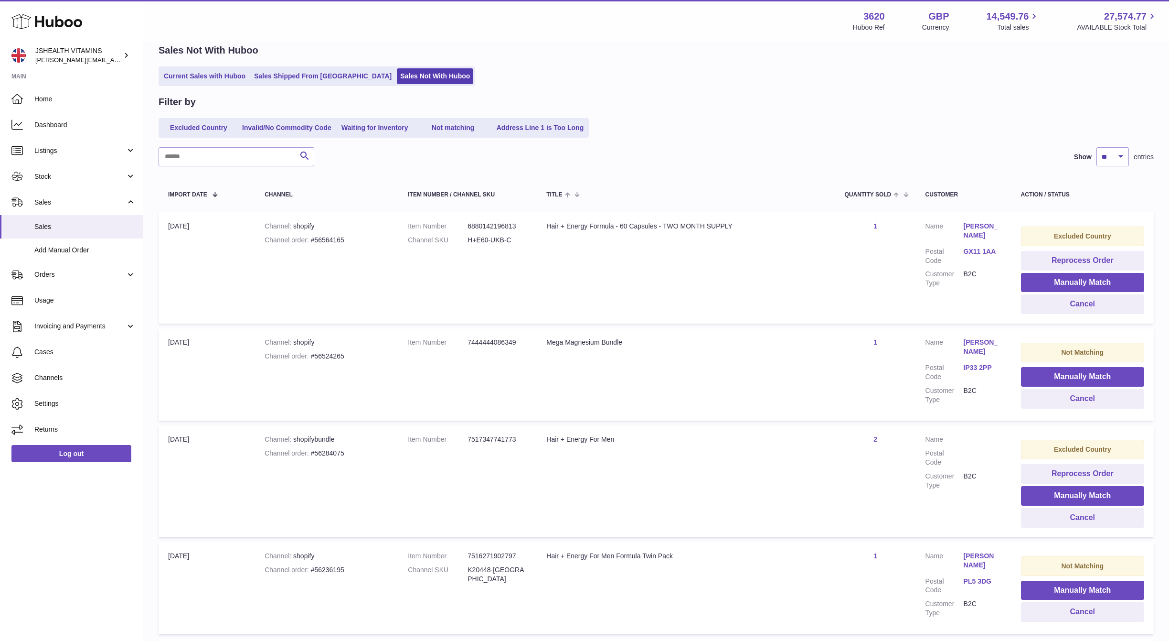
scroll to position [428, 0]
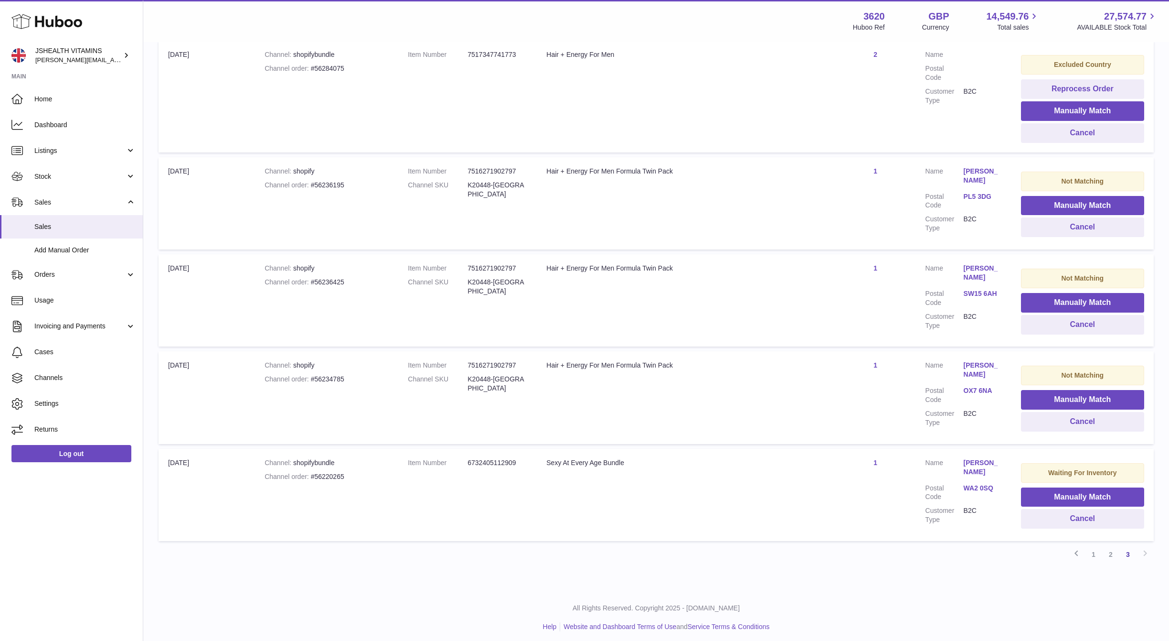
click at [1110, 553] on link "2" at bounding box center [1110, 554] width 17 height 17
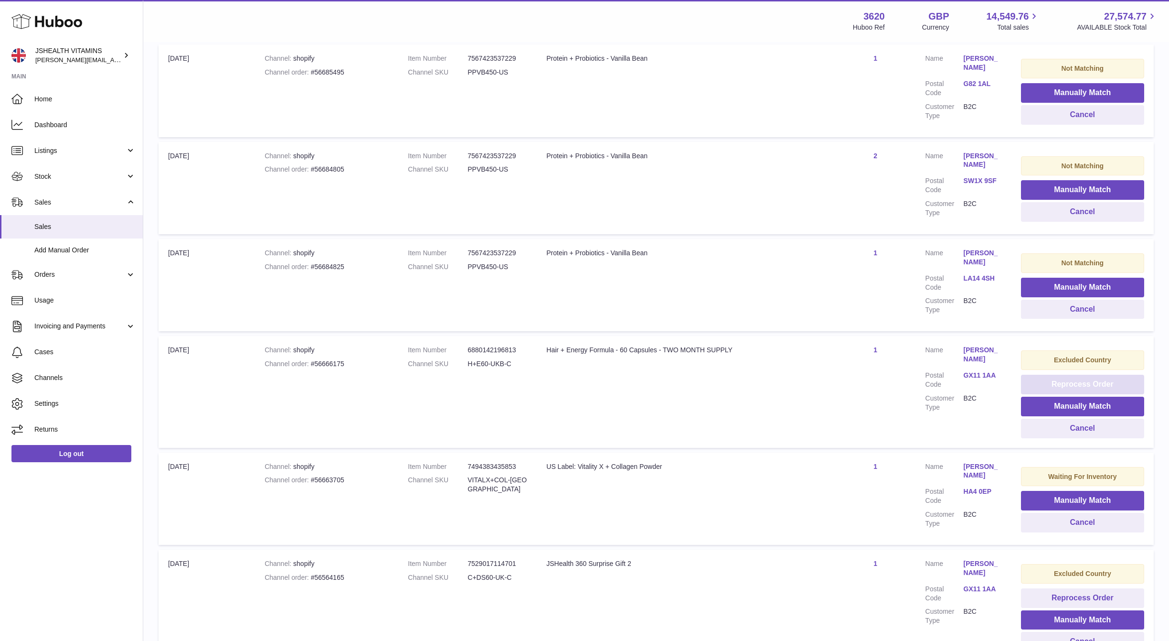
scroll to position [713, 0]
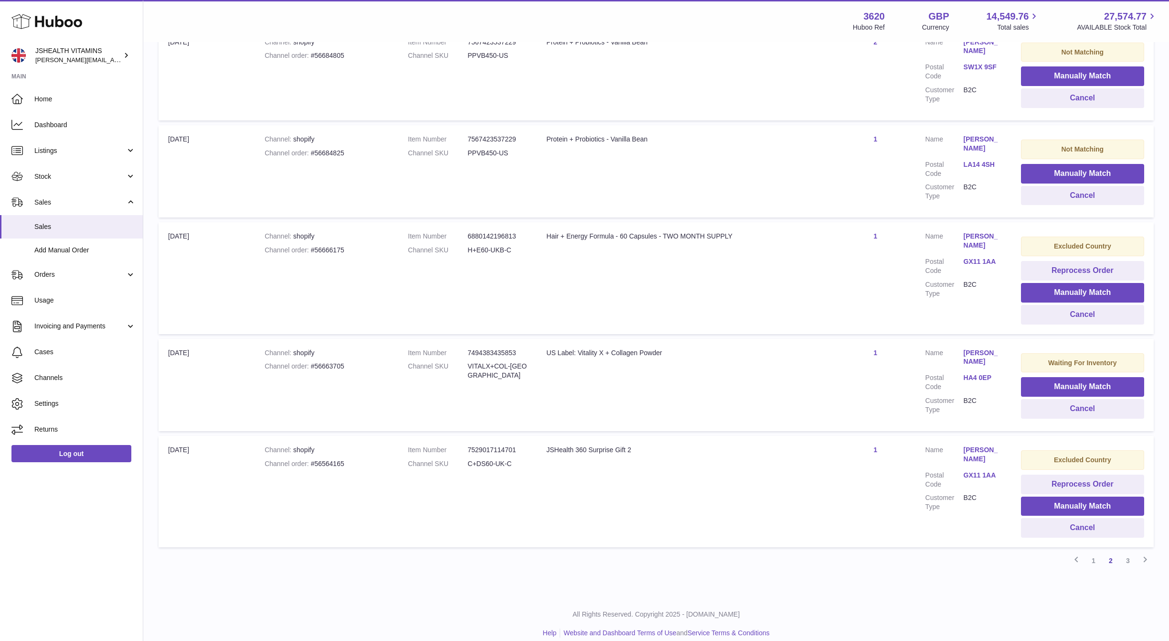
click at [1096, 552] on link "1" at bounding box center [1093, 560] width 17 height 17
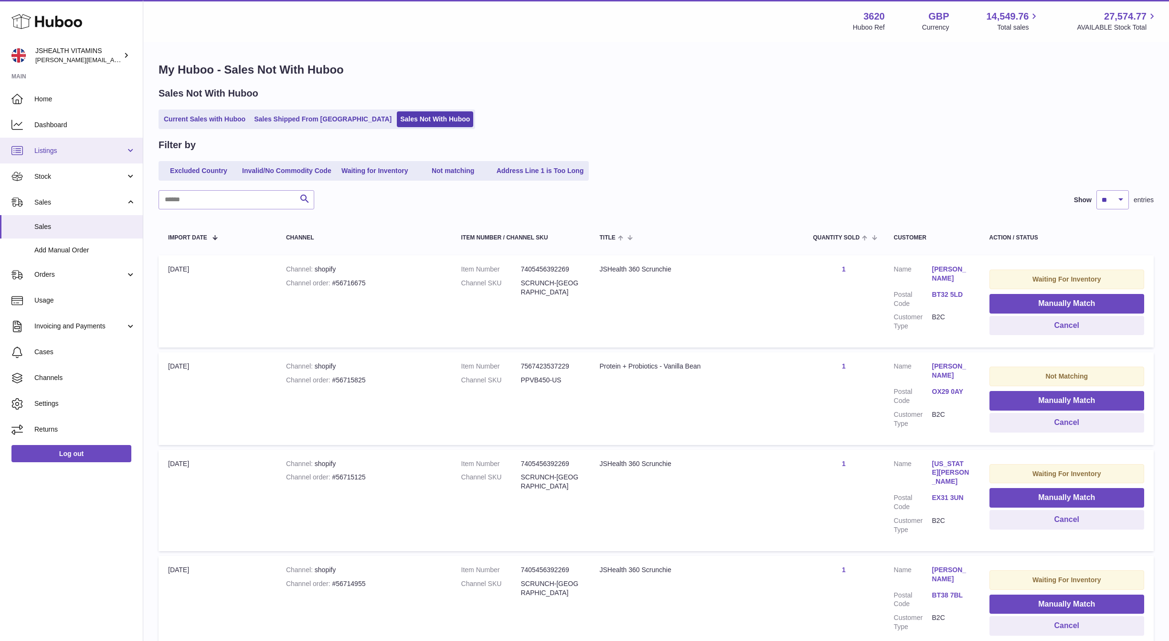
click at [74, 156] on link "Listings" at bounding box center [71, 151] width 143 height 26
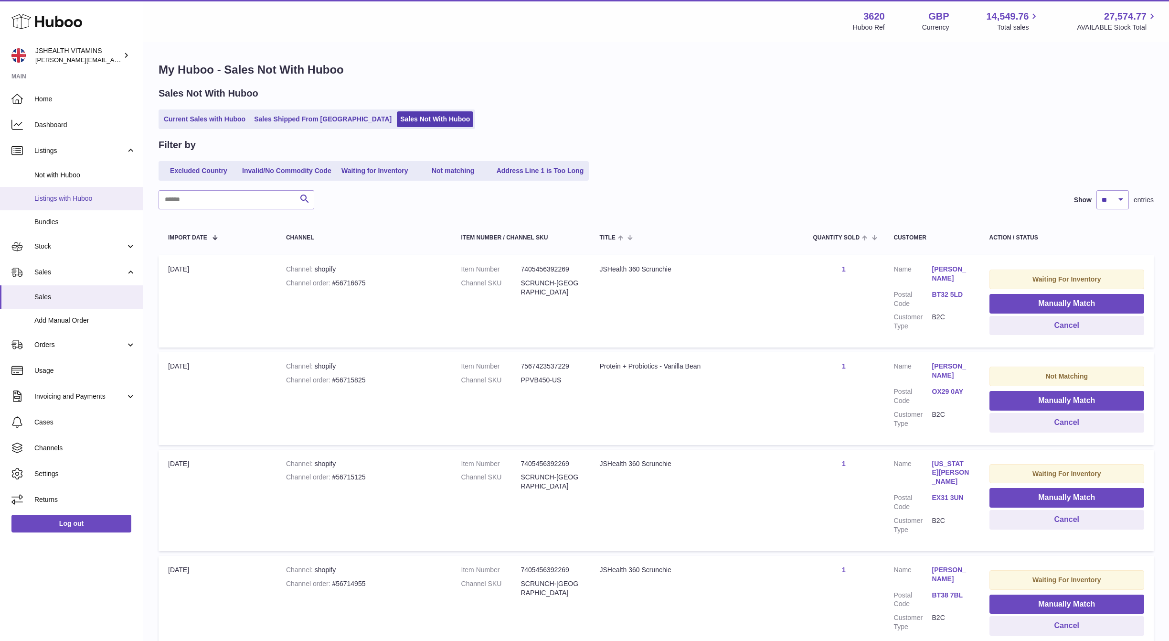
click at [85, 199] on span "Listings with Huboo" at bounding box center [84, 198] width 101 height 9
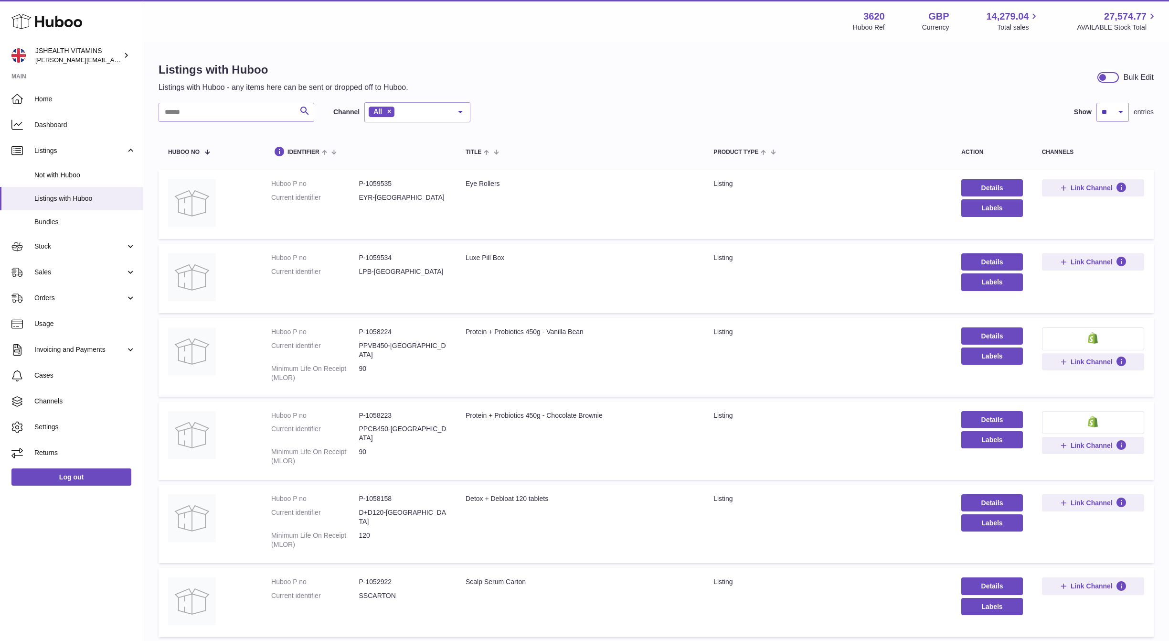
drag, startPoint x: 237, startPoint y: 170, endPoint x: 215, endPoint y: 112, distance: 61.6
click at [237, 170] on table "Huboo no identifier title Product Type action channels Huboo P no P-1059535 Cur…" at bounding box center [656, 539] width 995 height 815
click at [211, 101] on div "Listings with Huboo Listings with Huboo - any items here can be sent or dropped…" at bounding box center [656, 517] width 1026 height 948
click at [214, 108] on input "text" at bounding box center [237, 112] width 156 height 19
paste input "**********"
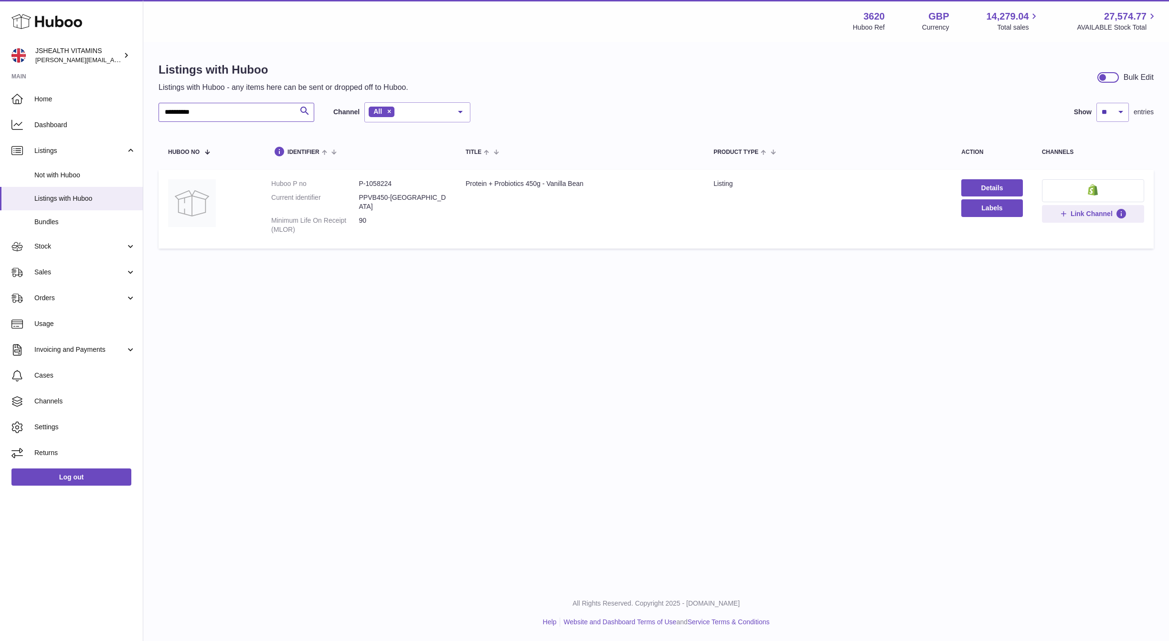
click at [248, 120] on input "**********" at bounding box center [237, 112] width 156 height 19
type input "****"
click at [993, 186] on link "Details" at bounding box center [992, 187] width 61 height 17
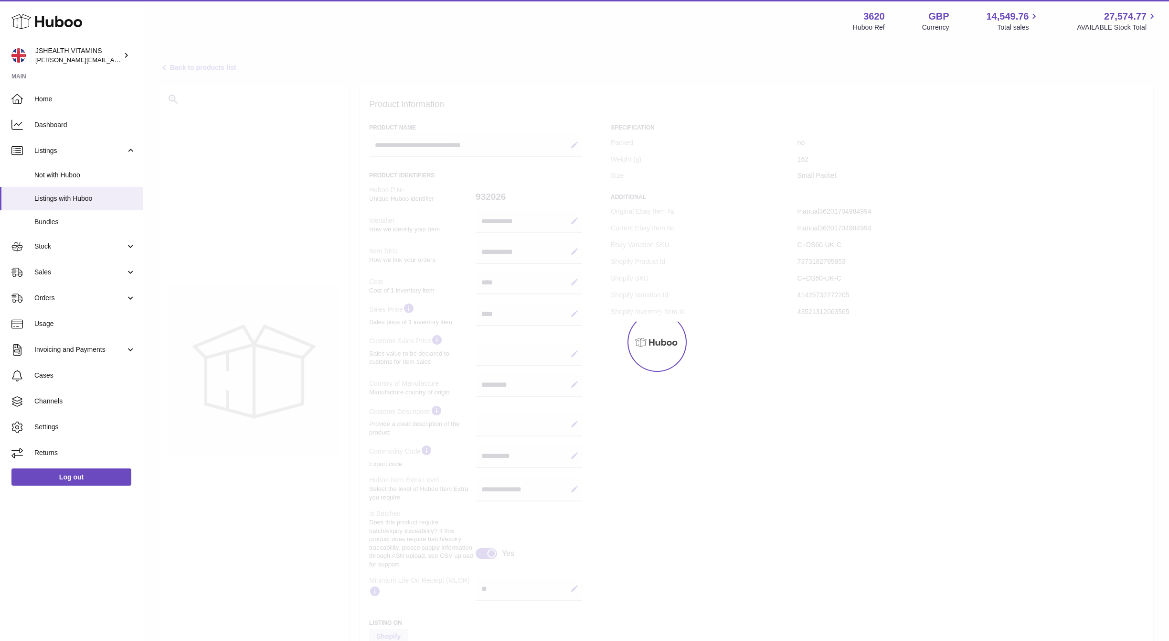
select select "***"
select select "****"
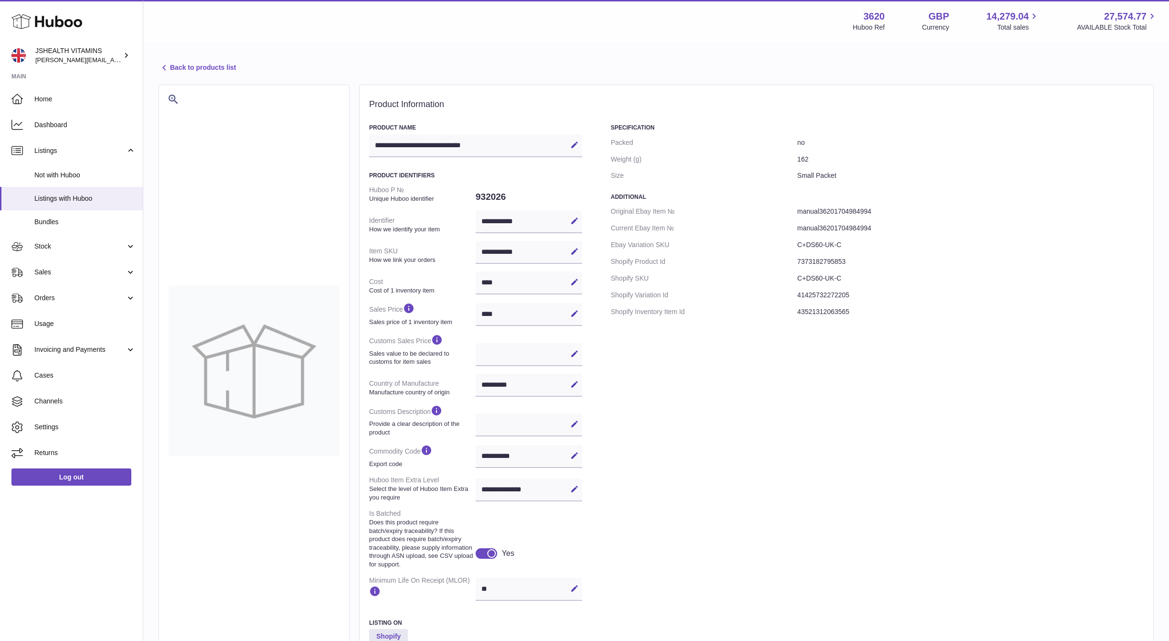
scroll to position [139, 0]
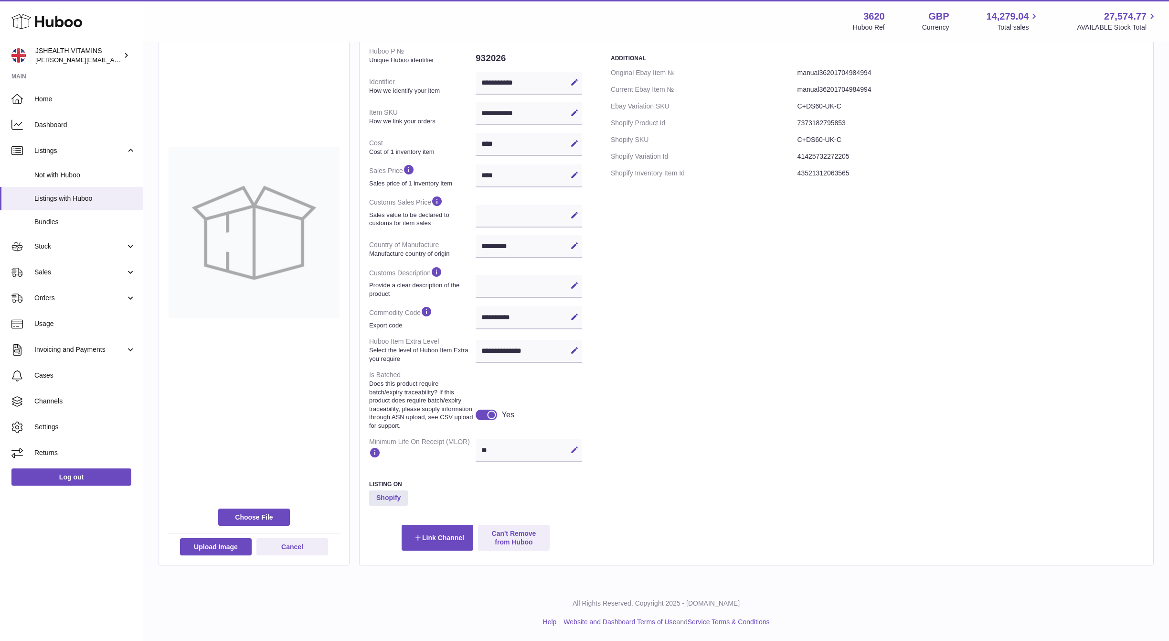
click at [571, 446] on icon at bounding box center [574, 449] width 9 height 9
type input "*"
type input "**"
click at [571, 445] on icon at bounding box center [574, 449] width 9 height 9
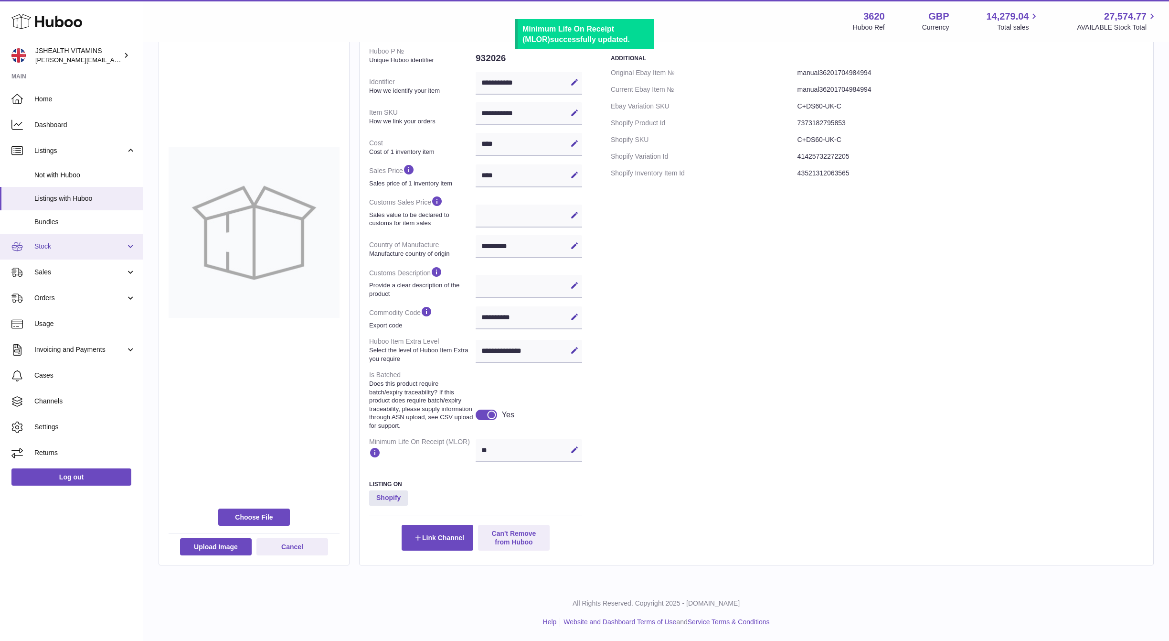
click at [81, 242] on span "Stock" at bounding box center [79, 246] width 91 height 9
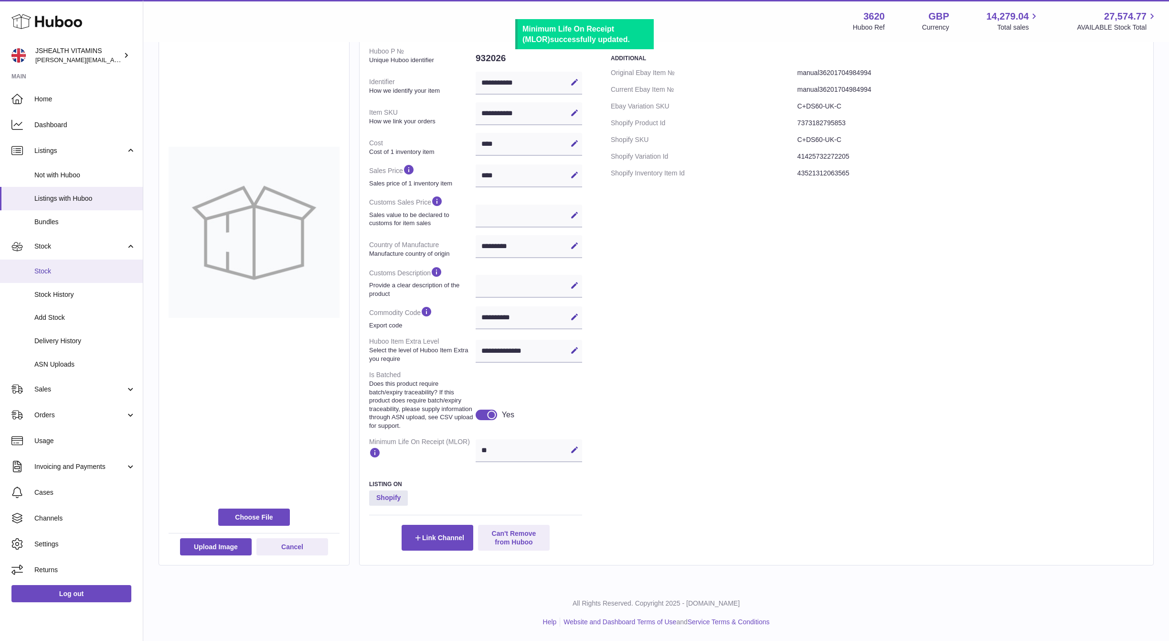
click at [70, 275] on link "Stock" at bounding box center [71, 270] width 143 height 23
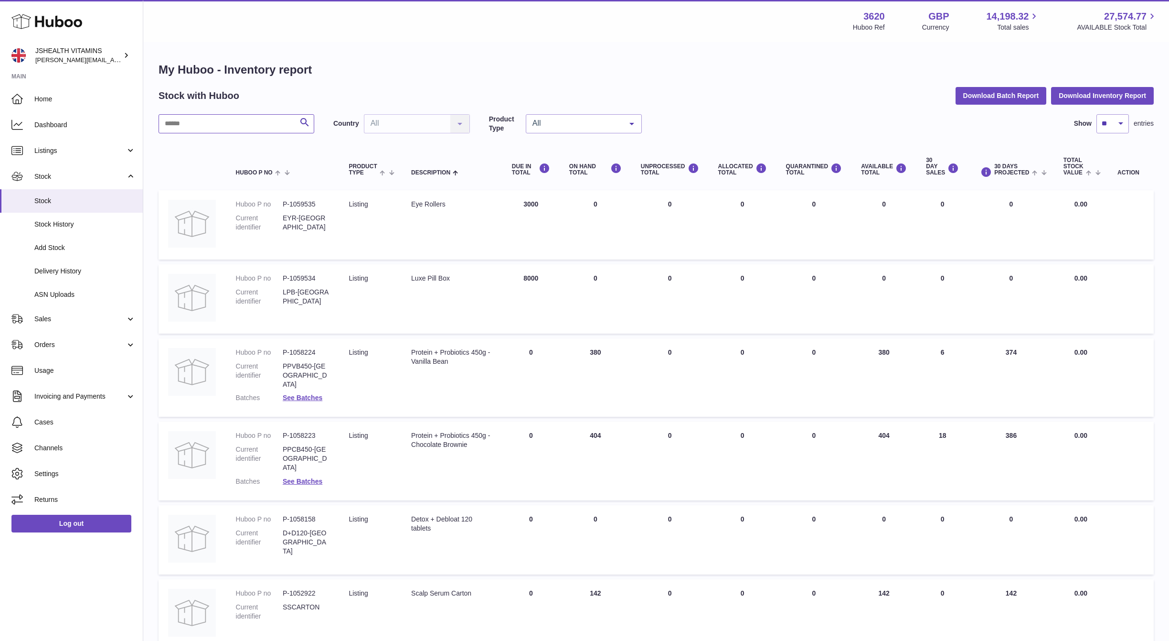
click at [249, 123] on input "text" at bounding box center [237, 123] width 156 height 19
paste input "**********"
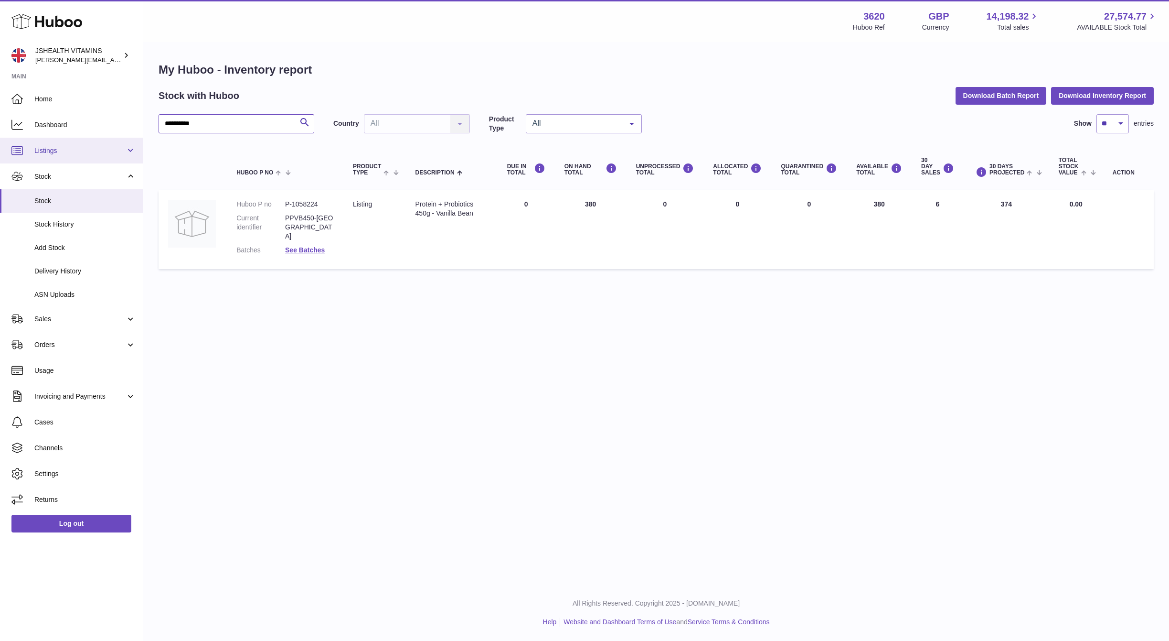
type input "**********"
click at [76, 148] on span "Listings" at bounding box center [79, 150] width 91 height 9
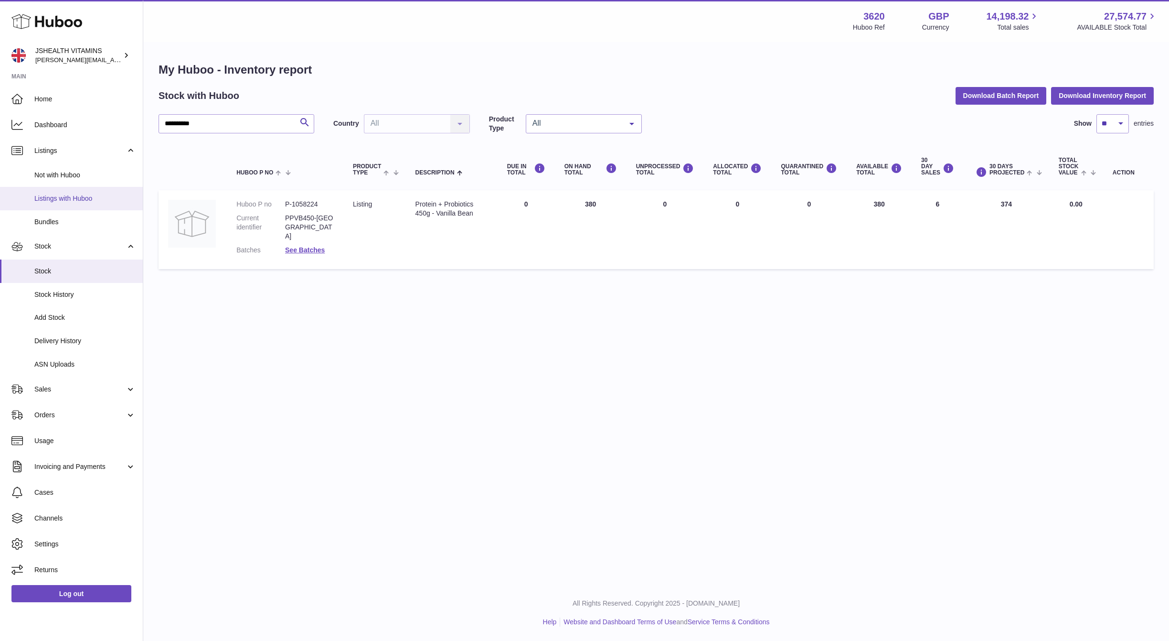
click at [96, 189] on link "Listings with Huboo" at bounding box center [71, 198] width 143 height 23
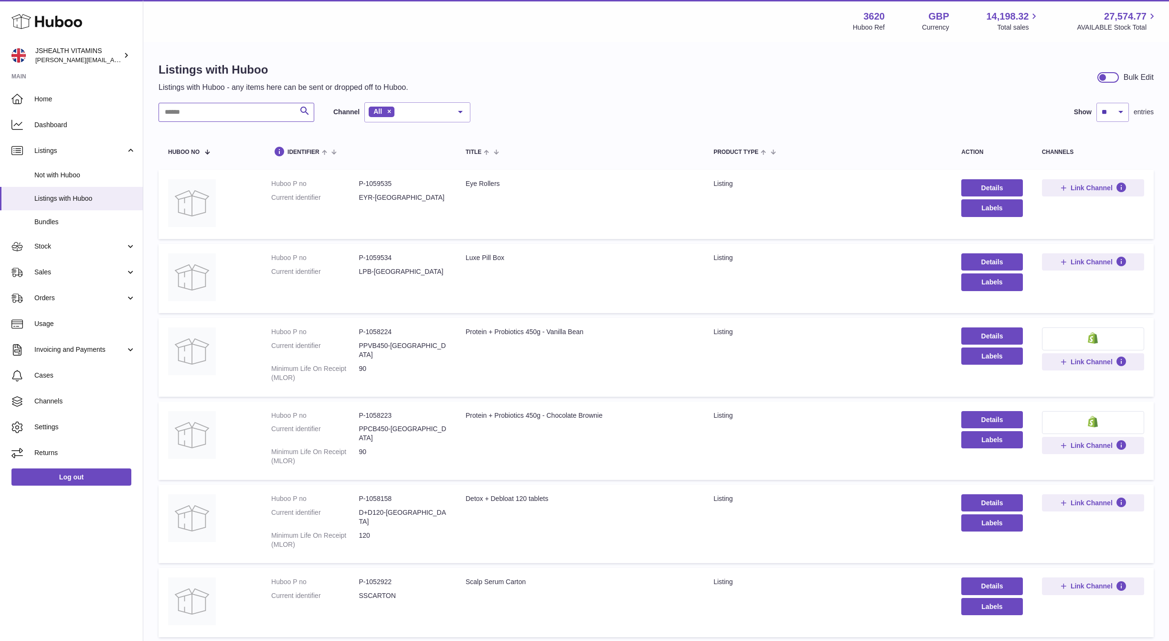
click at [242, 106] on input "text" at bounding box center [237, 112] width 156 height 19
paste input "**********"
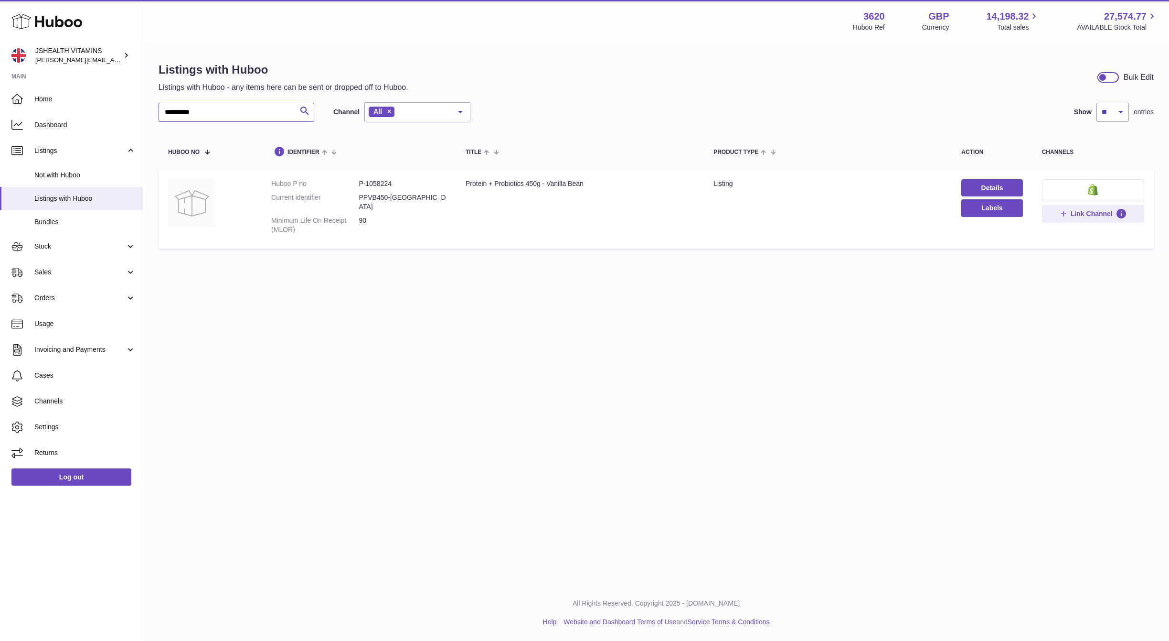
type input "**********"
click at [1125, 192] on button at bounding box center [1093, 190] width 102 height 23
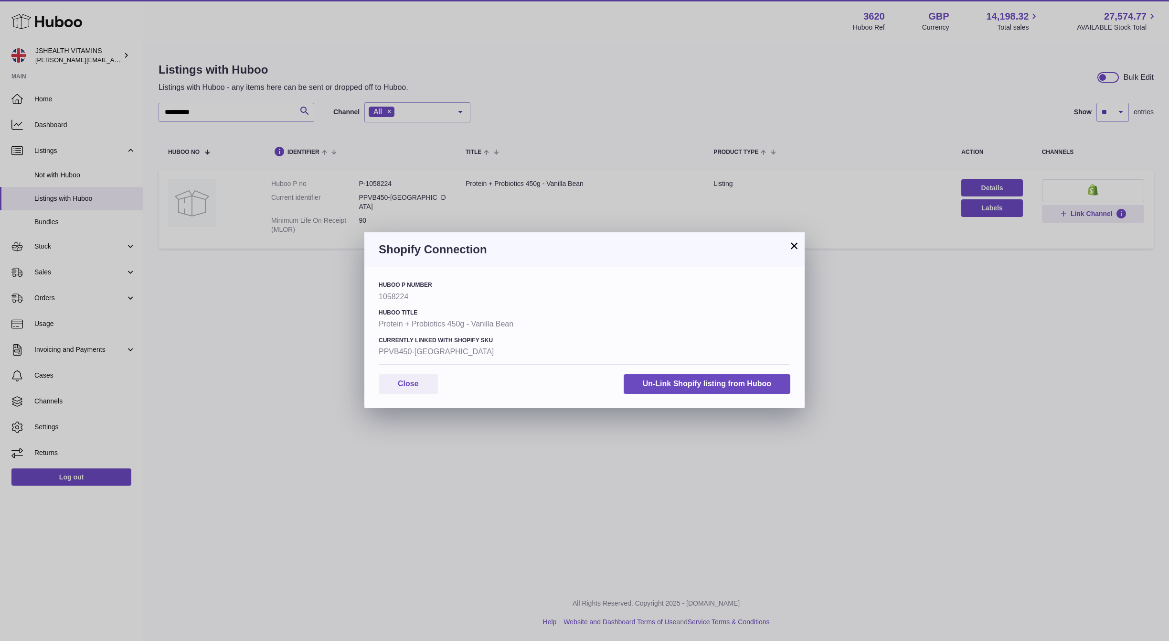
drag, startPoint x: 961, startPoint y: 319, endPoint x: 980, endPoint y: 197, distance: 123.7
click at [962, 315] on div "× Shopify Connection Huboo P number 1058224 Huboo Title Protein + Probiotics 45…" at bounding box center [584, 320] width 1169 height 641
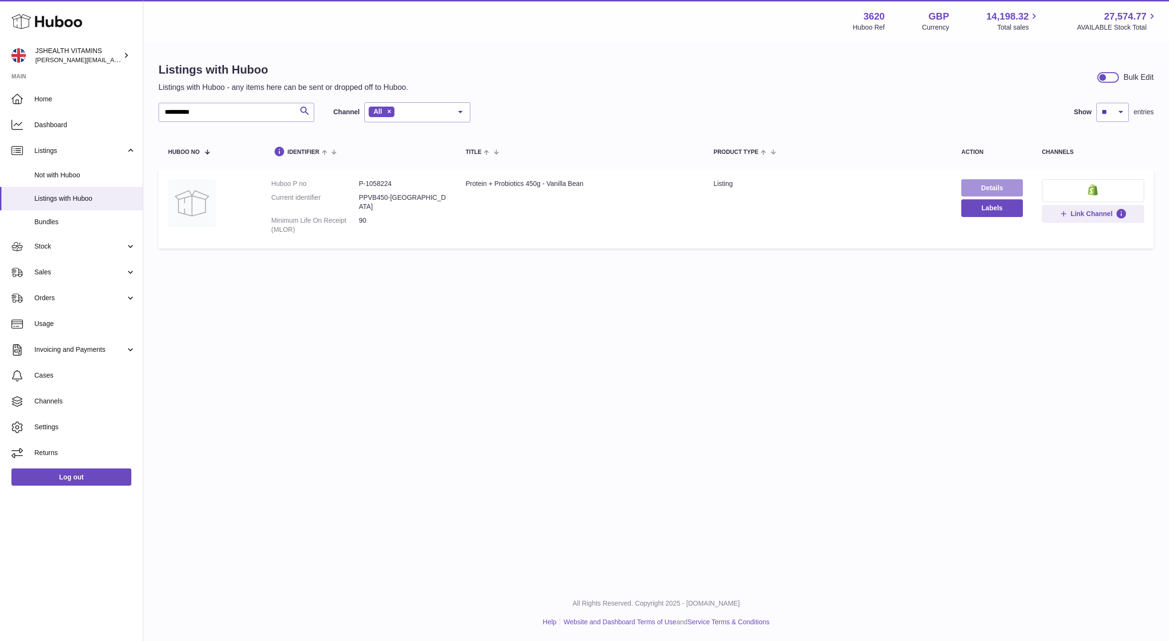
click at [990, 184] on link "Details" at bounding box center [992, 187] width 61 height 17
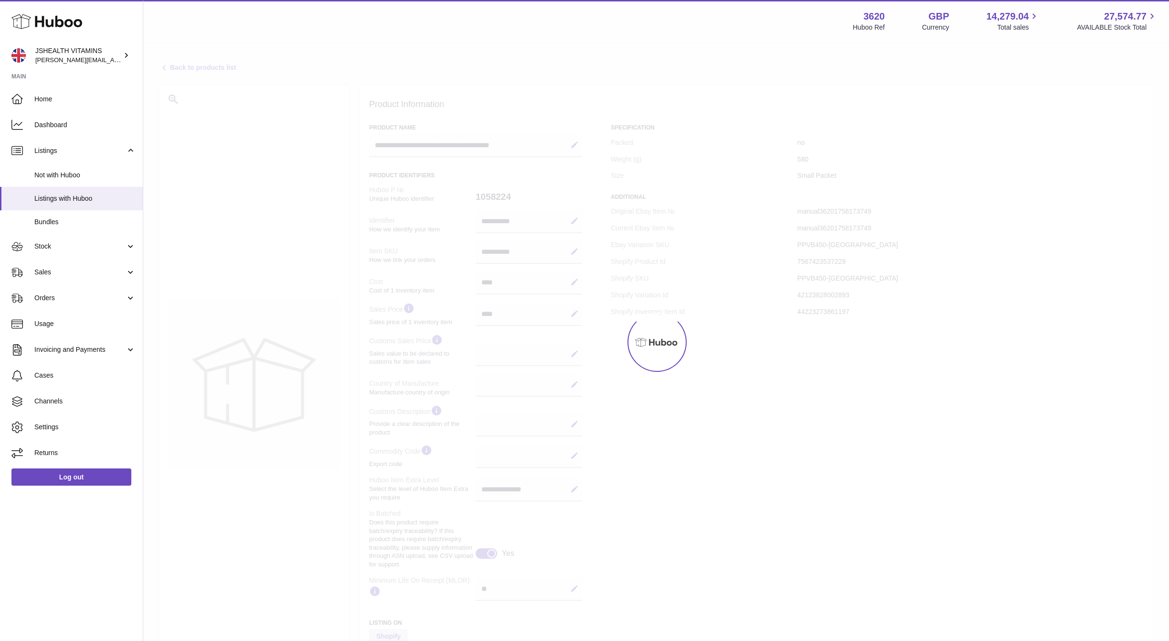
select select
select select "****"
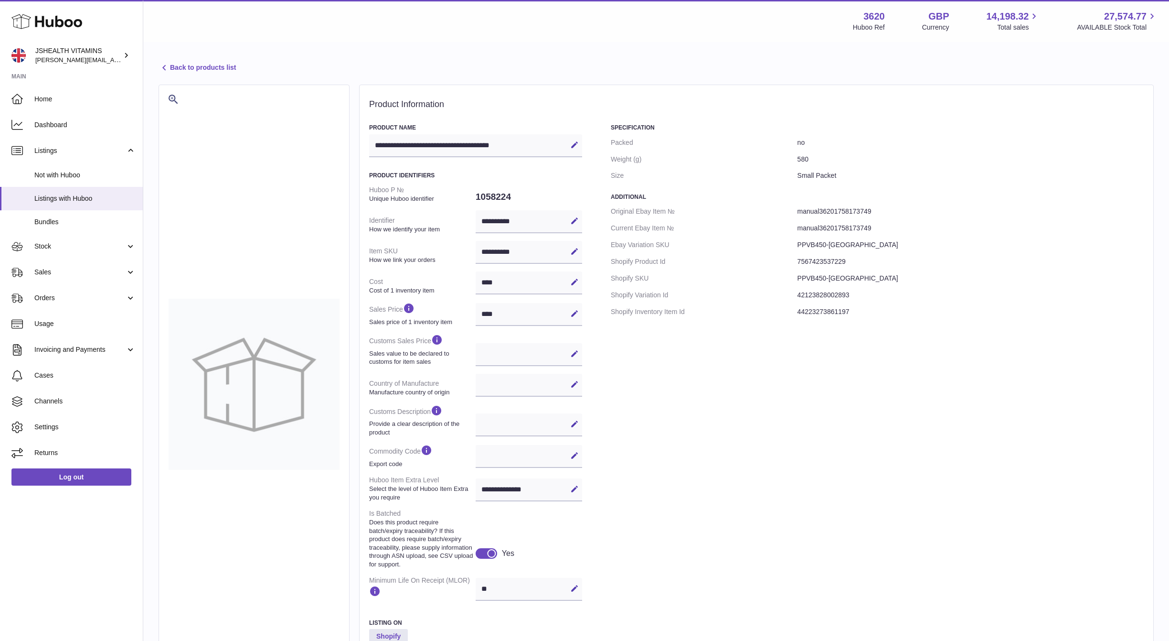
click at [836, 296] on dd "42123828002893" at bounding box center [971, 295] width 346 height 17
drag, startPoint x: 836, startPoint y: 296, endPoint x: 837, endPoint y: 282, distance: 14.4
click at [836, 296] on dd "42123828002893" at bounding box center [971, 295] width 346 height 17
copy dd "42123828002893"
click at [826, 305] on dd "44223273861197" at bounding box center [971, 311] width 346 height 17
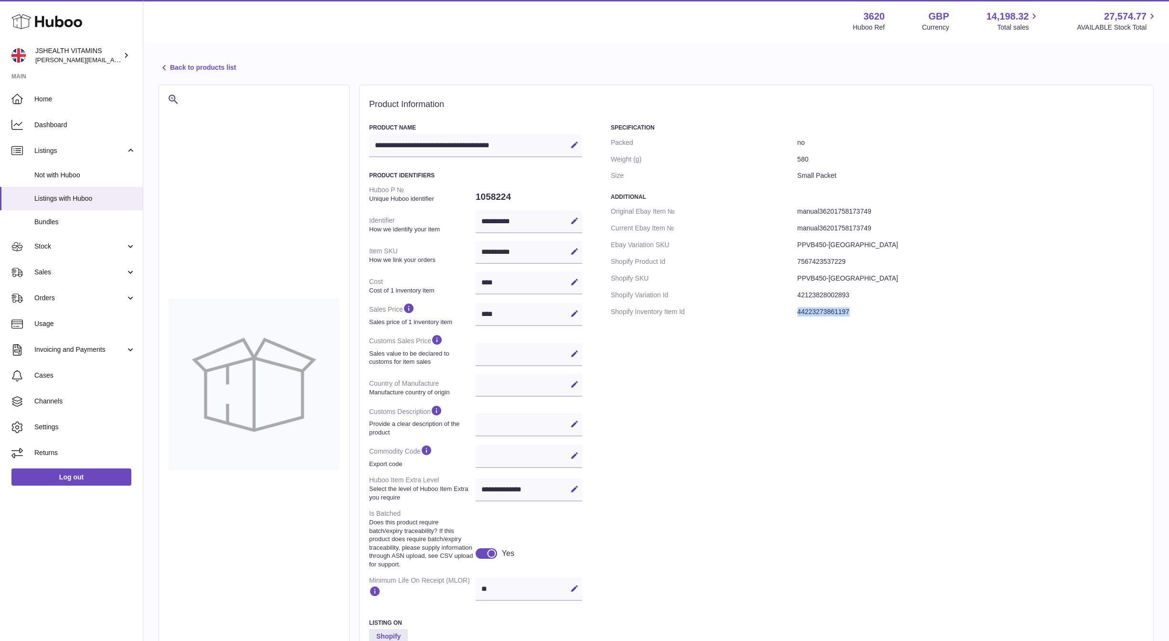
click at [826, 305] on dd "44223273861197" at bounding box center [971, 311] width 346 height 17
copy dd "44223273861197"
click at [829, 258] on dd "7567423537229" at bounding box center [971, 261] width 346 height 17
copy dd "7567423537229"
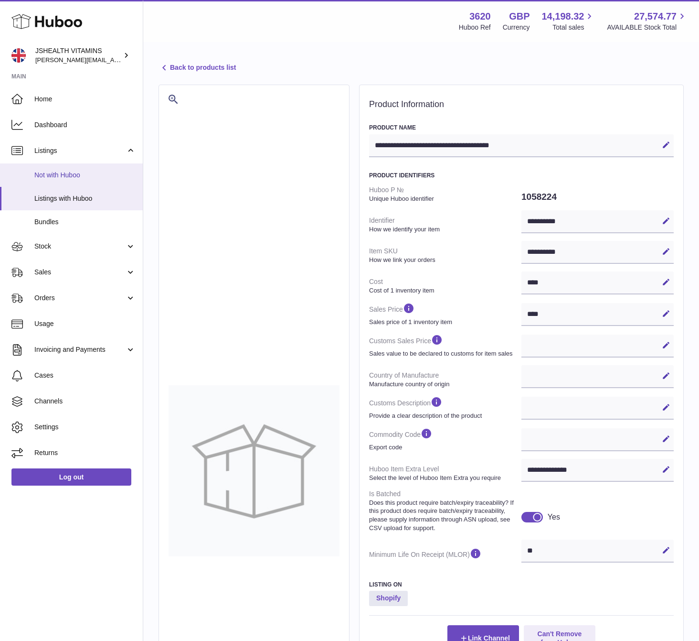
drag, startPoint x: 102, startPoint y: 193, endPoint x: 123, endPoint y: 175, distance: 27.5
click at [102, 193] on link "Listings with Huboo" at bounding box center [71, 198] width 143 height 23
